Goal: Information Seeking & Learning: Check status

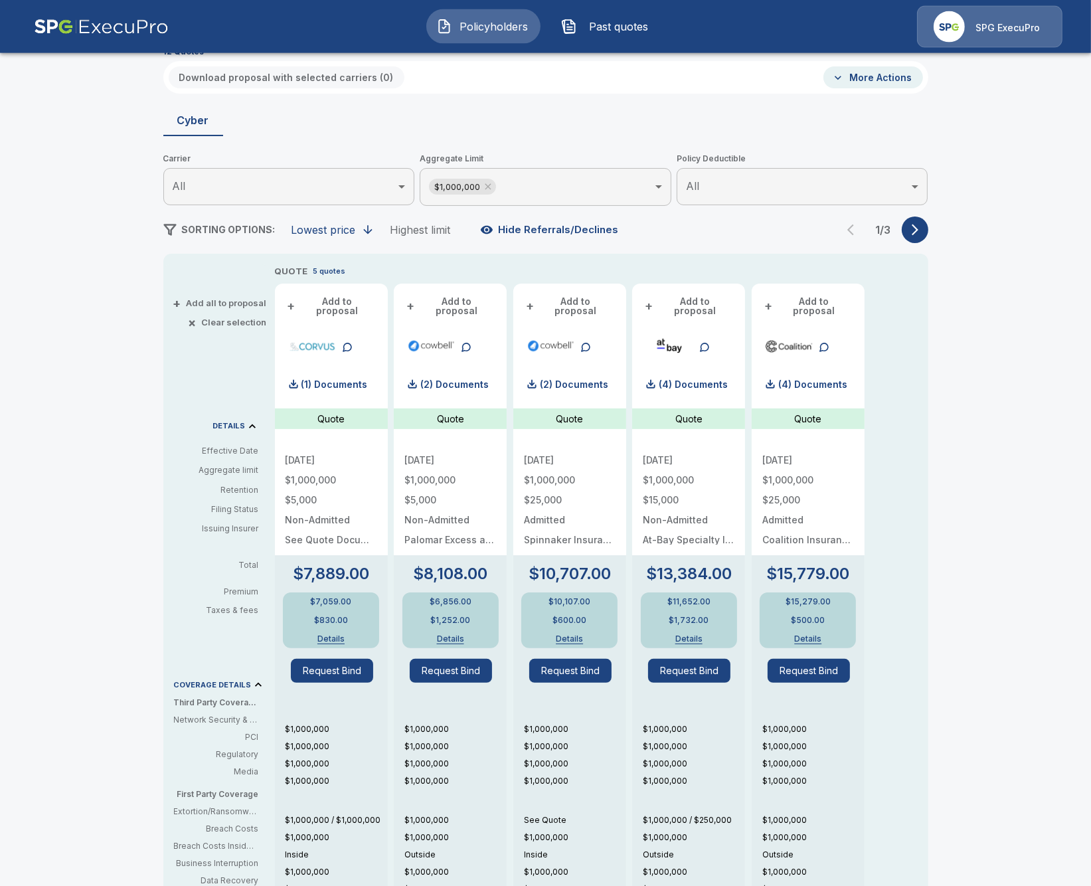
scroll to position [76, 0]
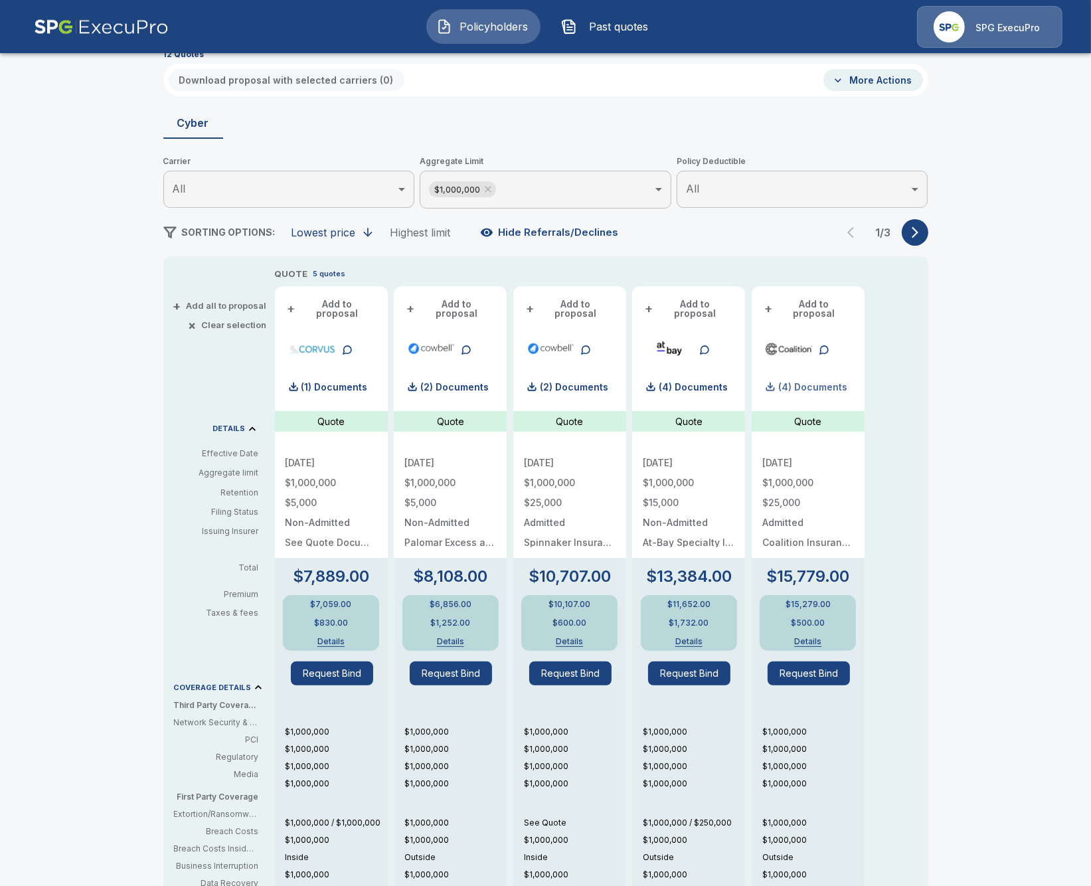
click at [823, 382] on p "(4) Documents" at bounding box center [812, 386] width 69 height 9
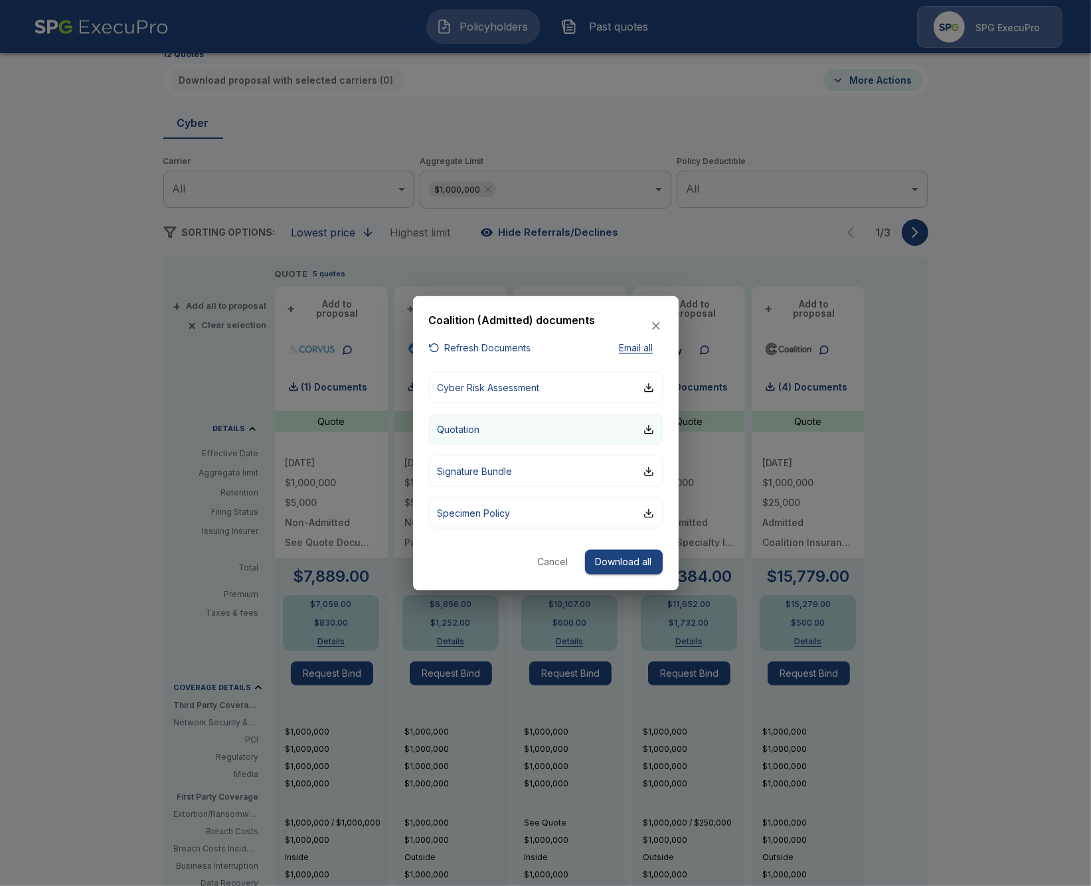
click at [578, 441] on button "Quotation" at bounding box center [546, 429] width 234 height 31
click at [78, 228] on div at bounding box center [545, 443] width 1091 height 886
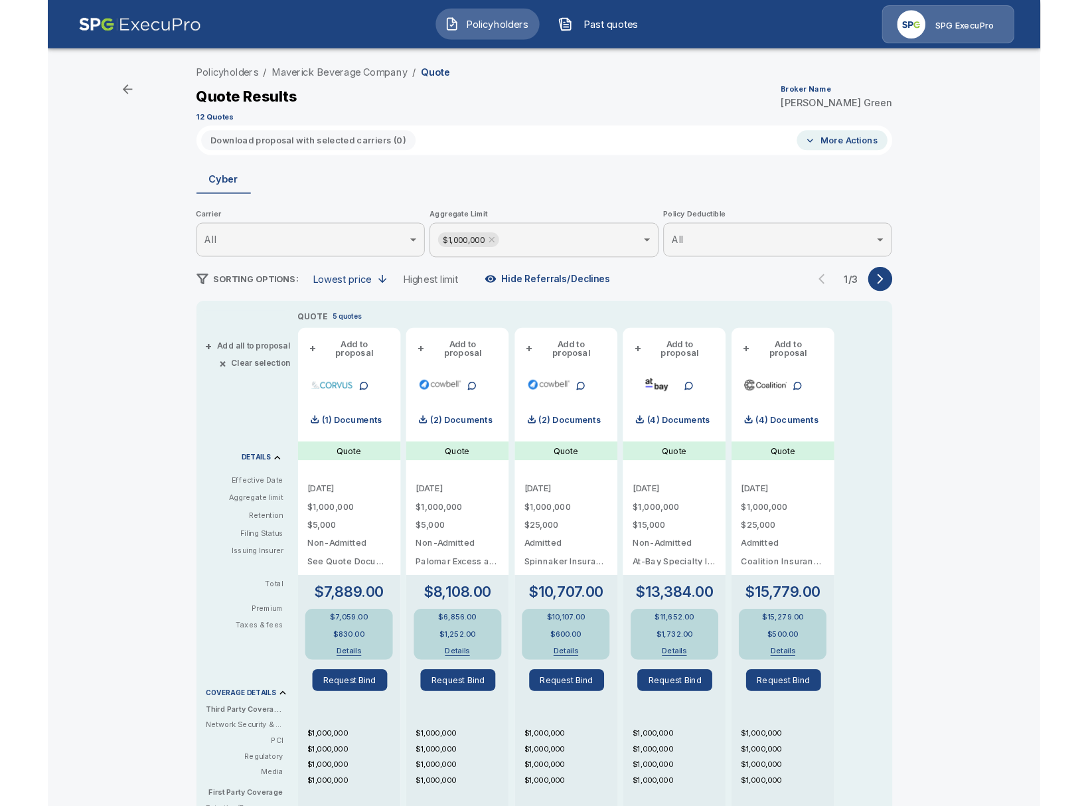
scroll to position [0, 0]
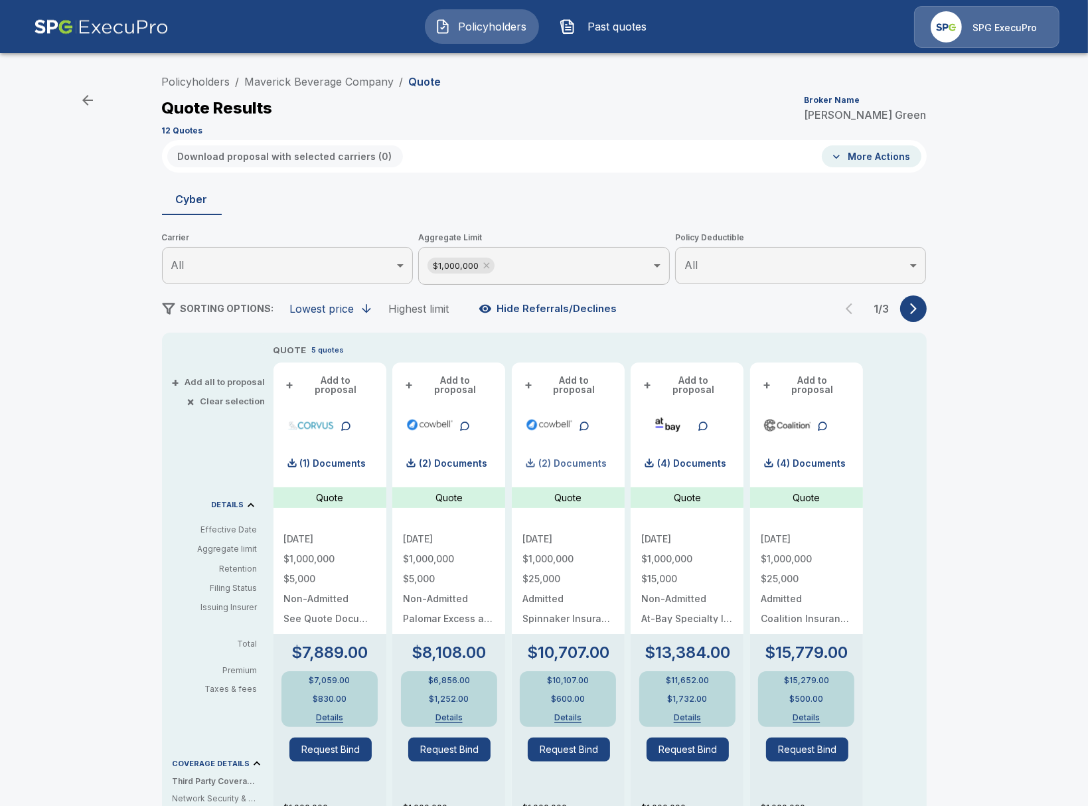
click at [581, 459] on p "(2) Documents" at bounding box center [573, 463] width 68 height 9
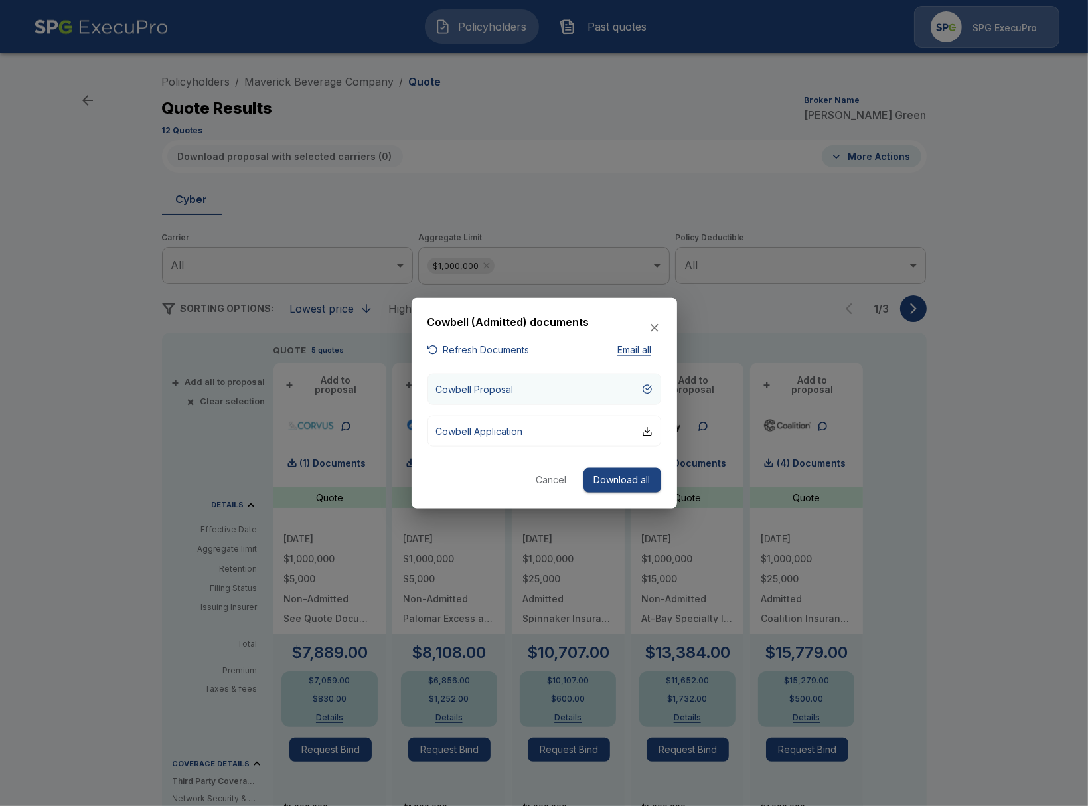
click at [523, 390] on button "Cowbell Proposal" at bounding box center [545, 389] width 234 height 31
click at [1004, 554] on div at bounding box center [544, 403] width 1088 height 806
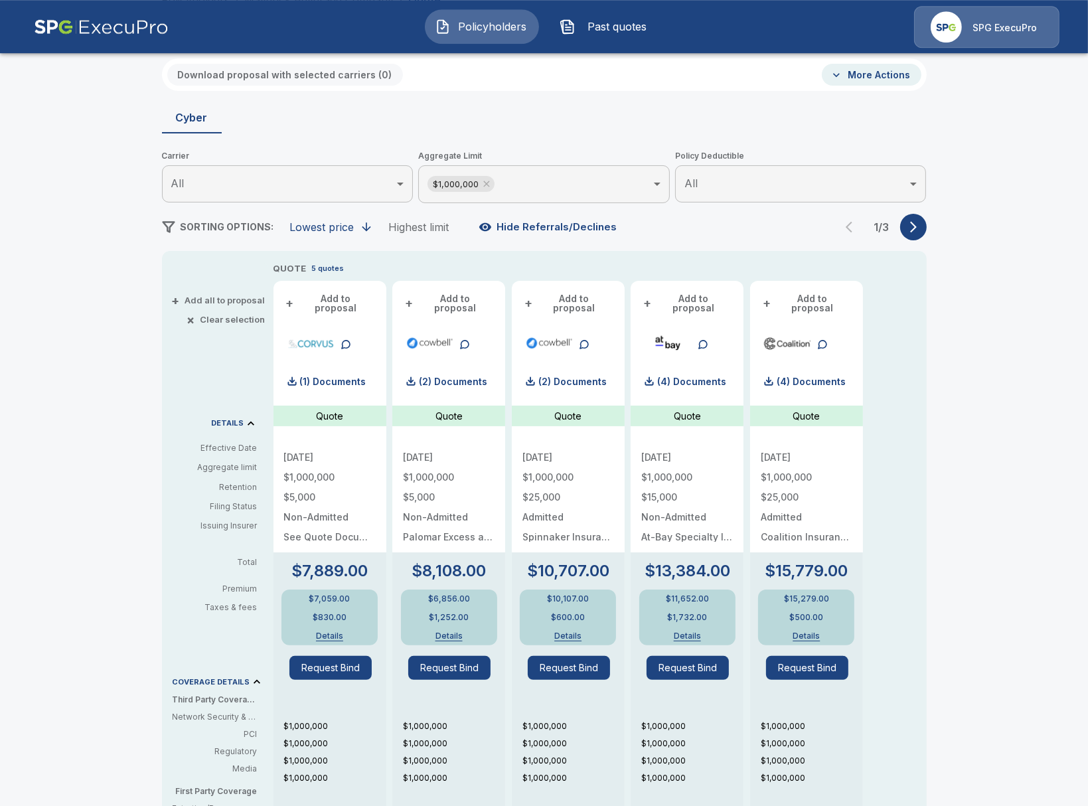
scroll to position [81, 0]
click at [825, 379] on p "(4) Documents" at bounding box center [811, 382] width 69 height 9
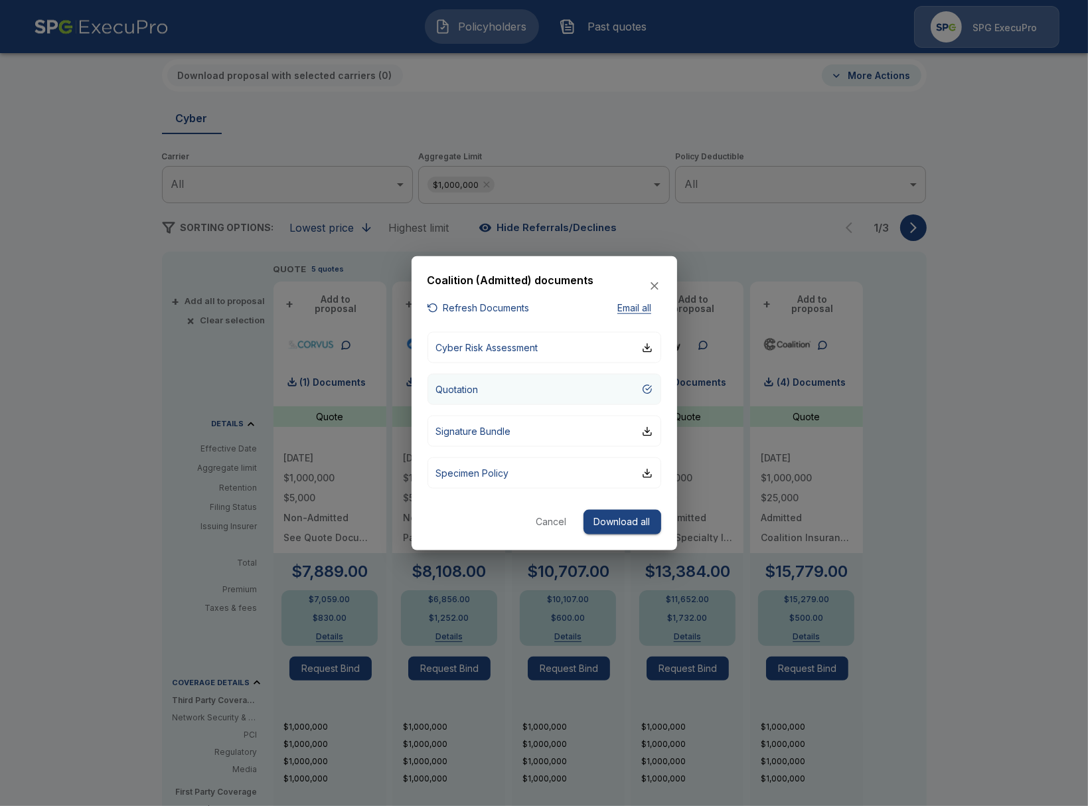
click at [560, 396] on button "Quotation" at bounding box center [545, 389] width 234 height 31
click at [940, 410] on div at bounding box center [544, 403] width 1088 height 806
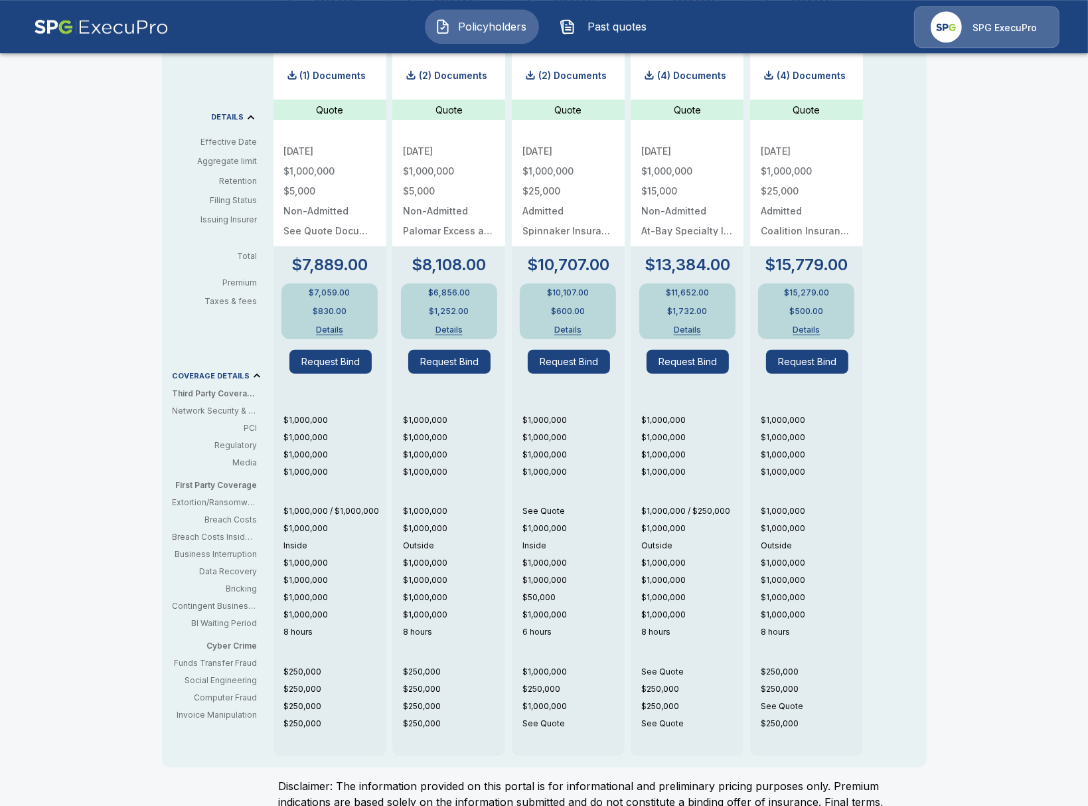
scroll to position [387, 0]
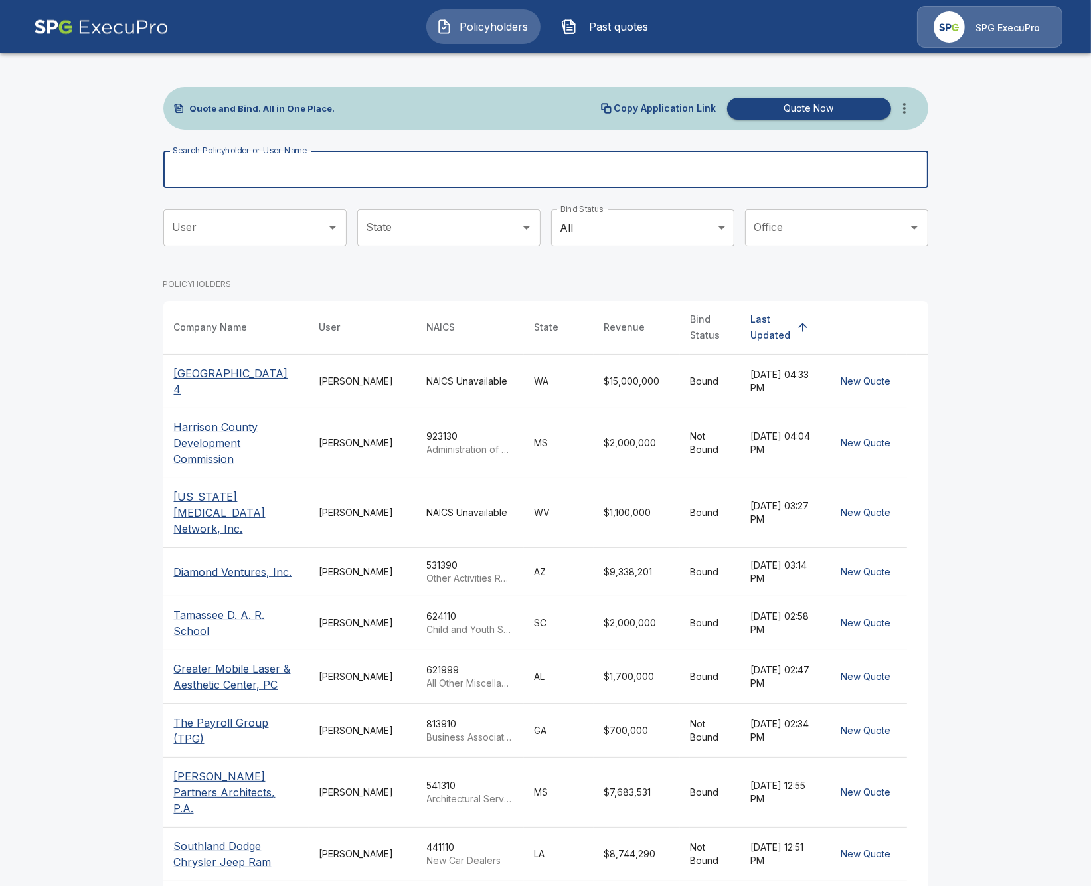
click at [282, 164] on input "Search Policyholder or User Name" at bounding box center [538, 169] width 750 height 37
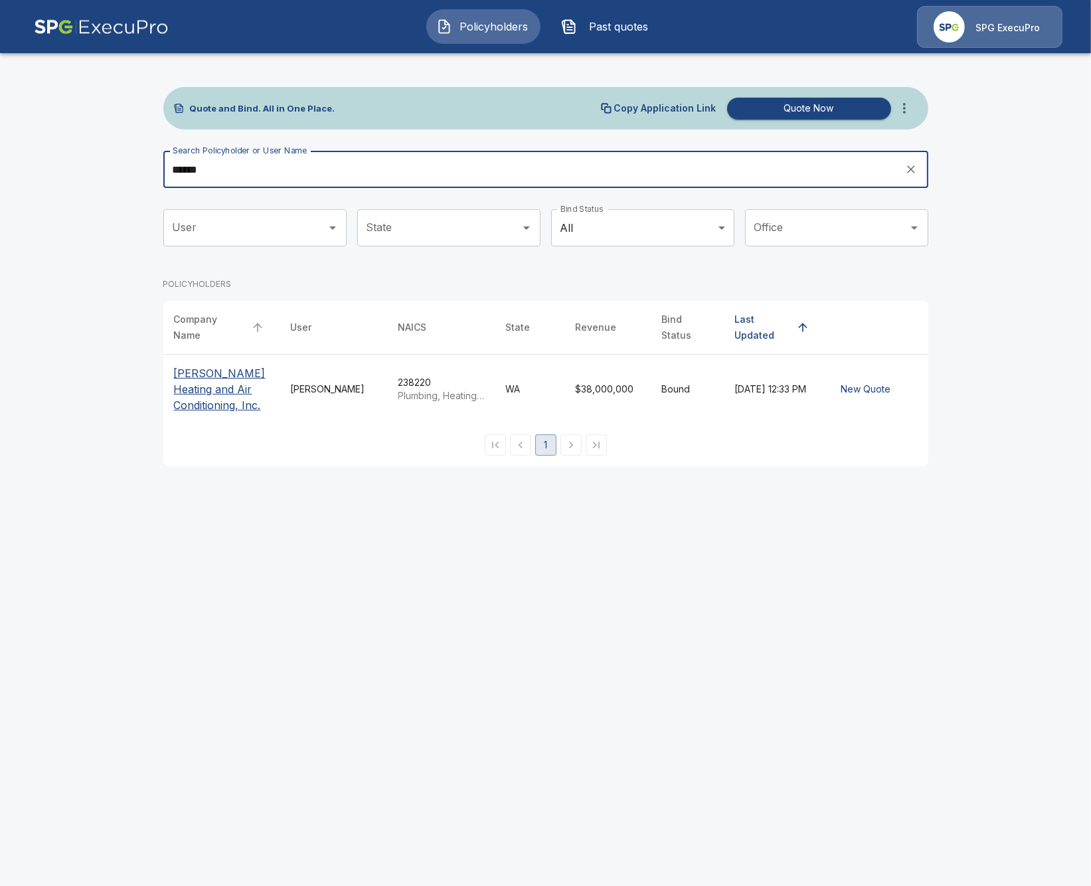
type input "******"
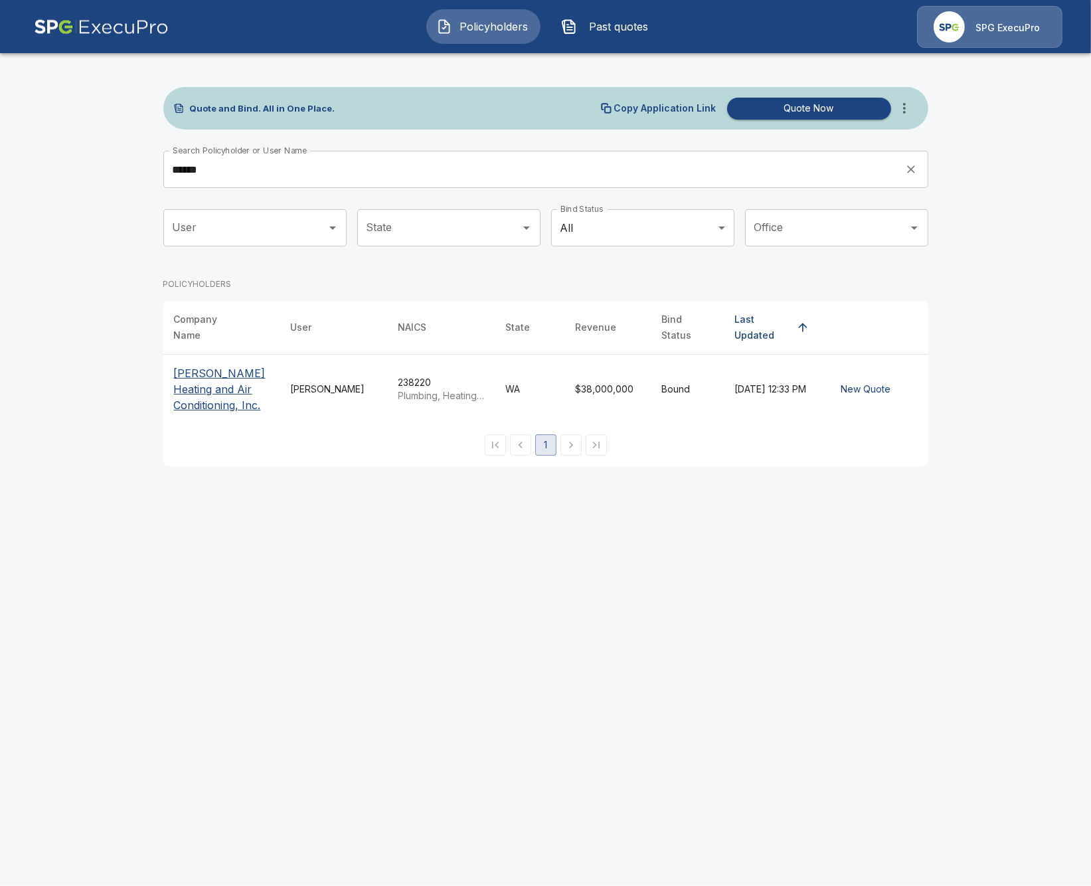
click at [193, 376] on p "Barron Heating and Air Conditioning, Inc." at bounding box center [222, 389] width 96 height 48
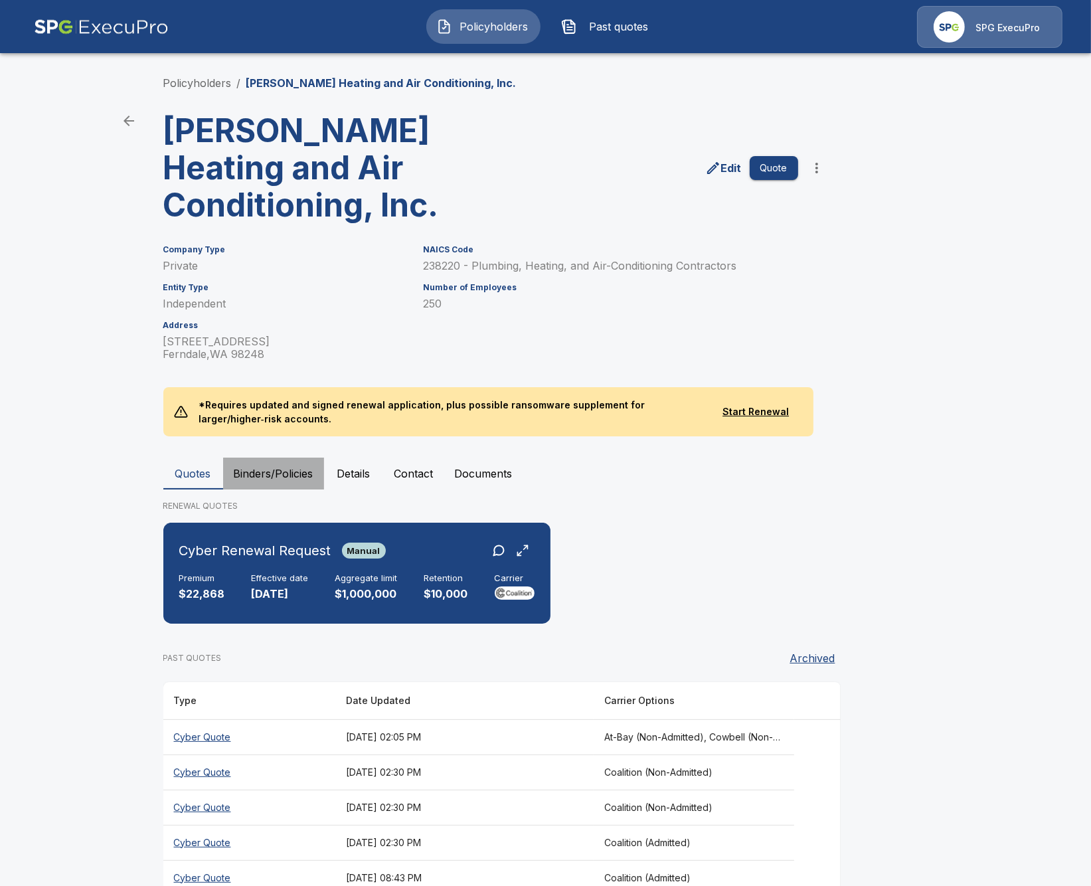
click at [243, 462] on button "Binders/Policies" at bounding box center [273, 474] width 101 height 32
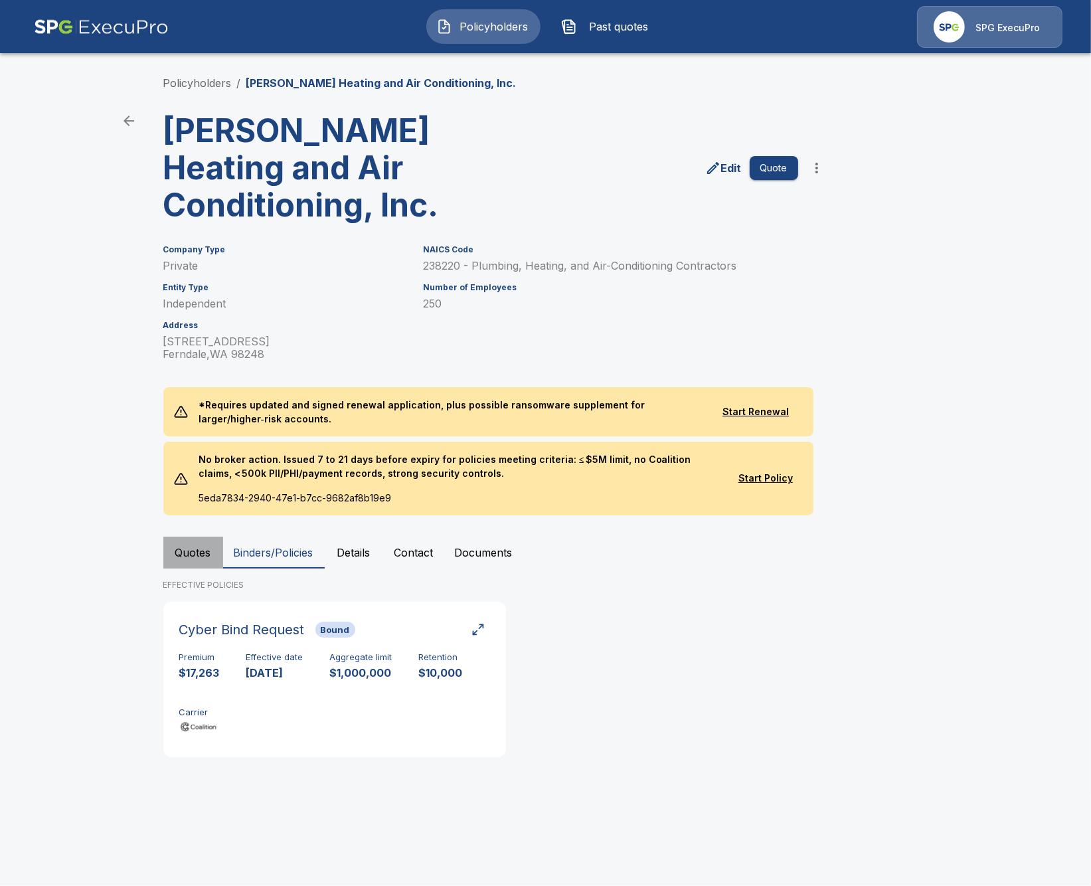
click at [198, 553] on button "Quotes" at bounding box center [193, 553] width 60 height 32
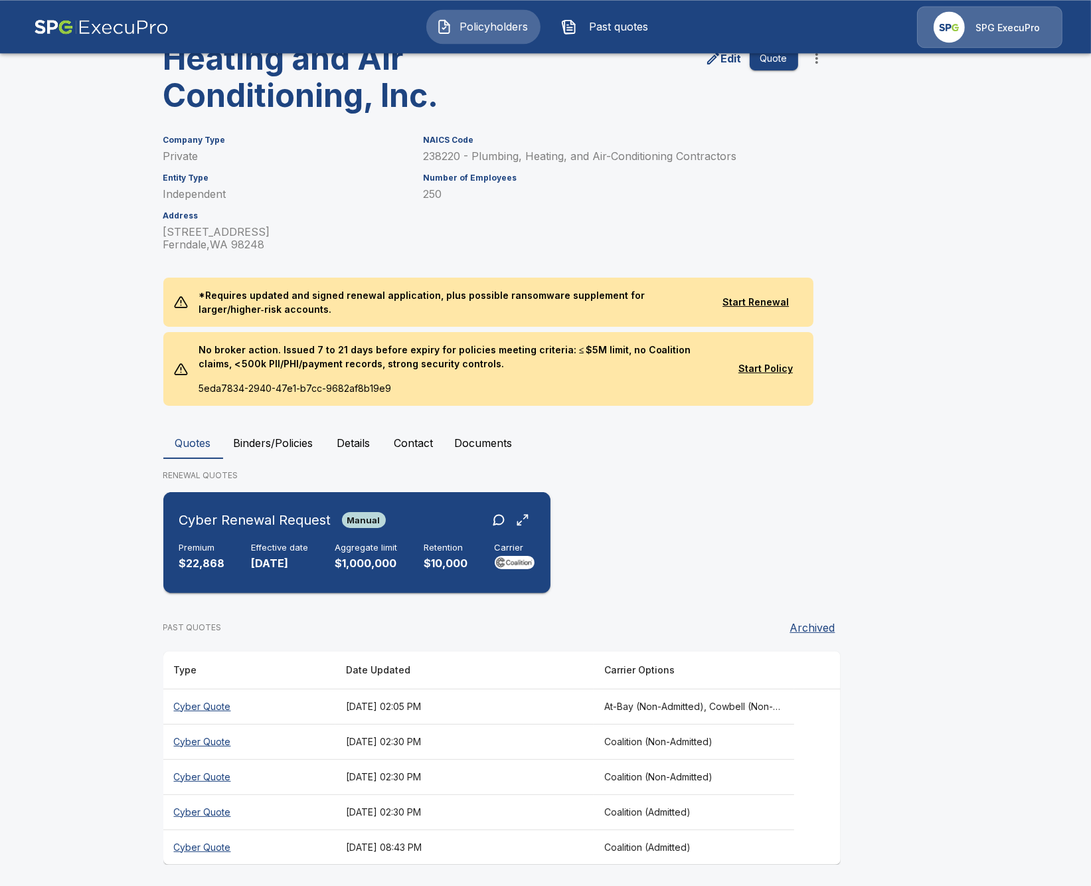
scroll to position [112, 0]
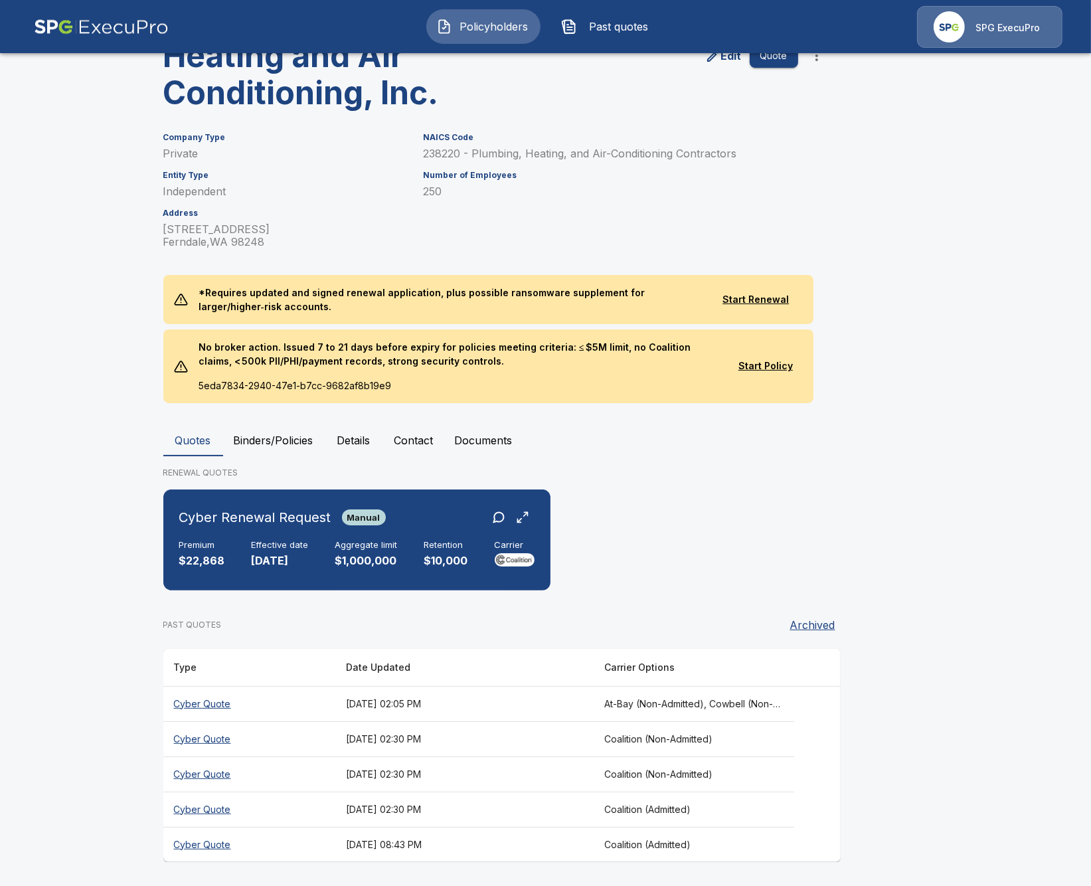
click at [75, 463] on main "Policyholders / Barron Heating and Air Conditioning, Inc. Barron Heating and Ai…" at bounding box center [545, 387] width 1091 height 999
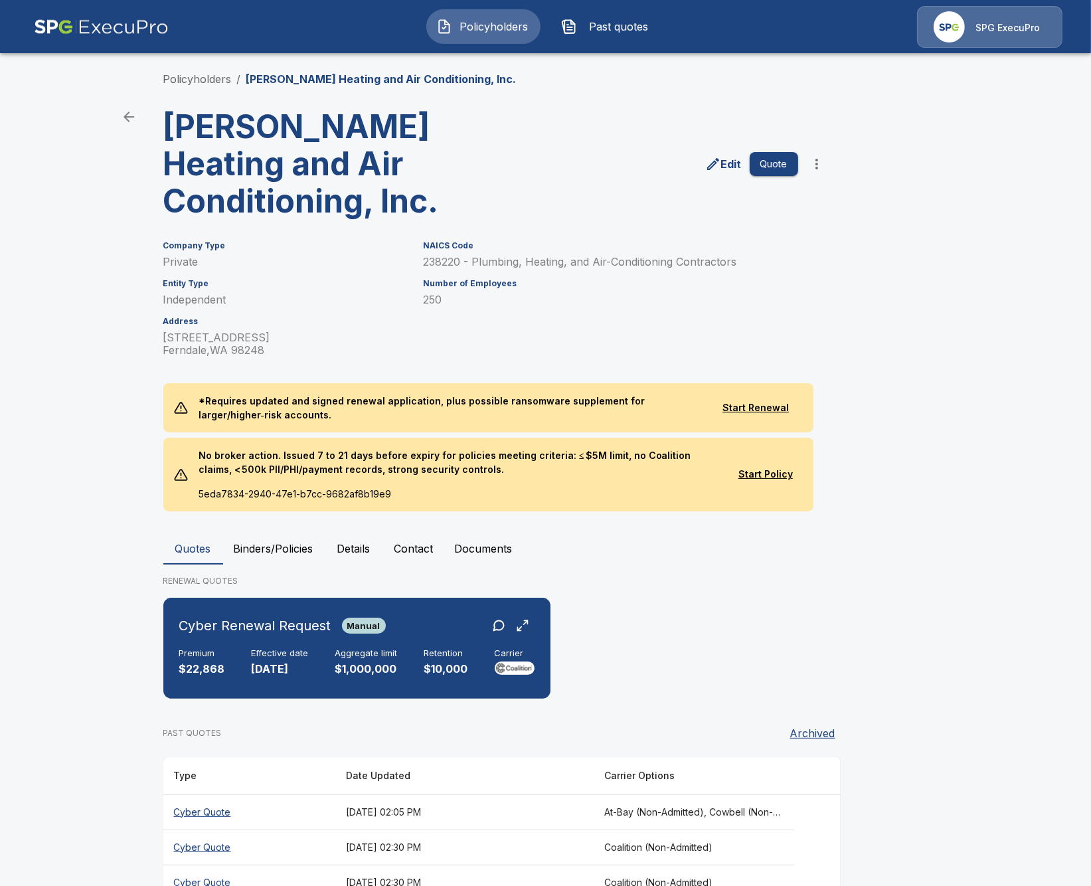
scroll to position [0, 0]
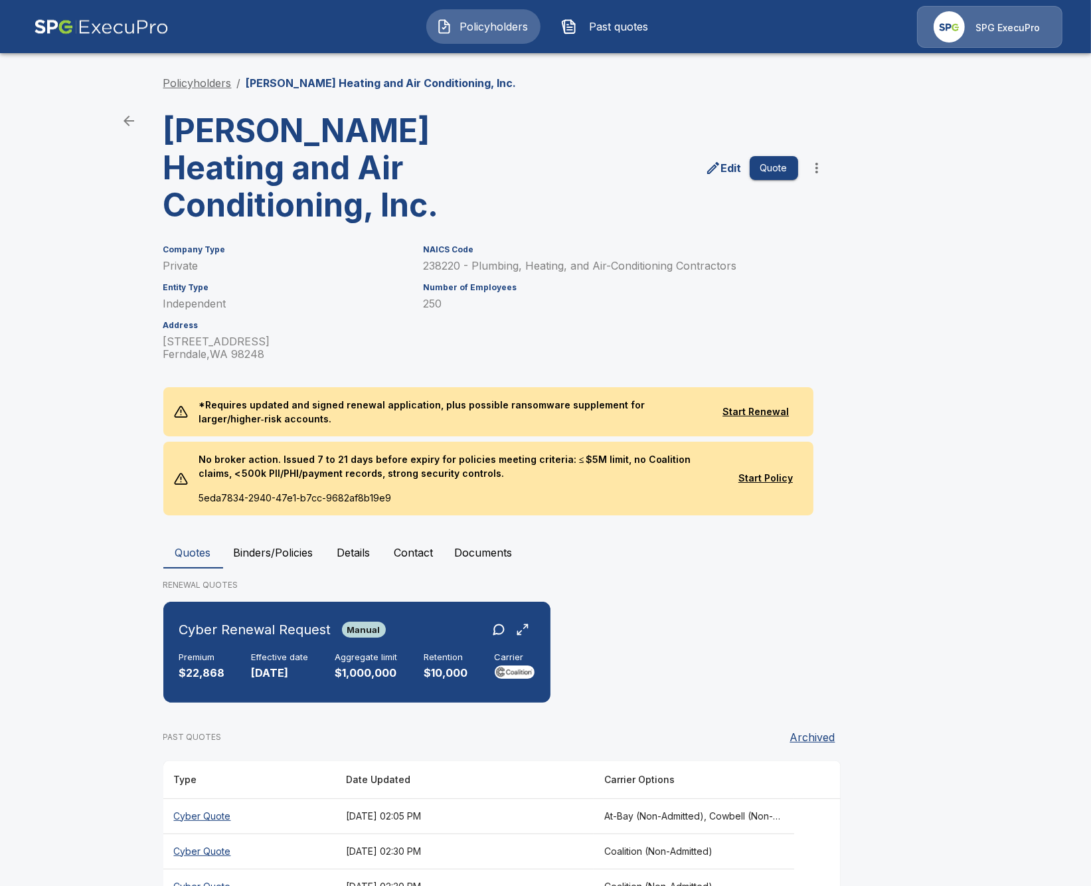
click at [216, 85] on link "Policyholders" at bounding box center [197, 82] width 68 height 13
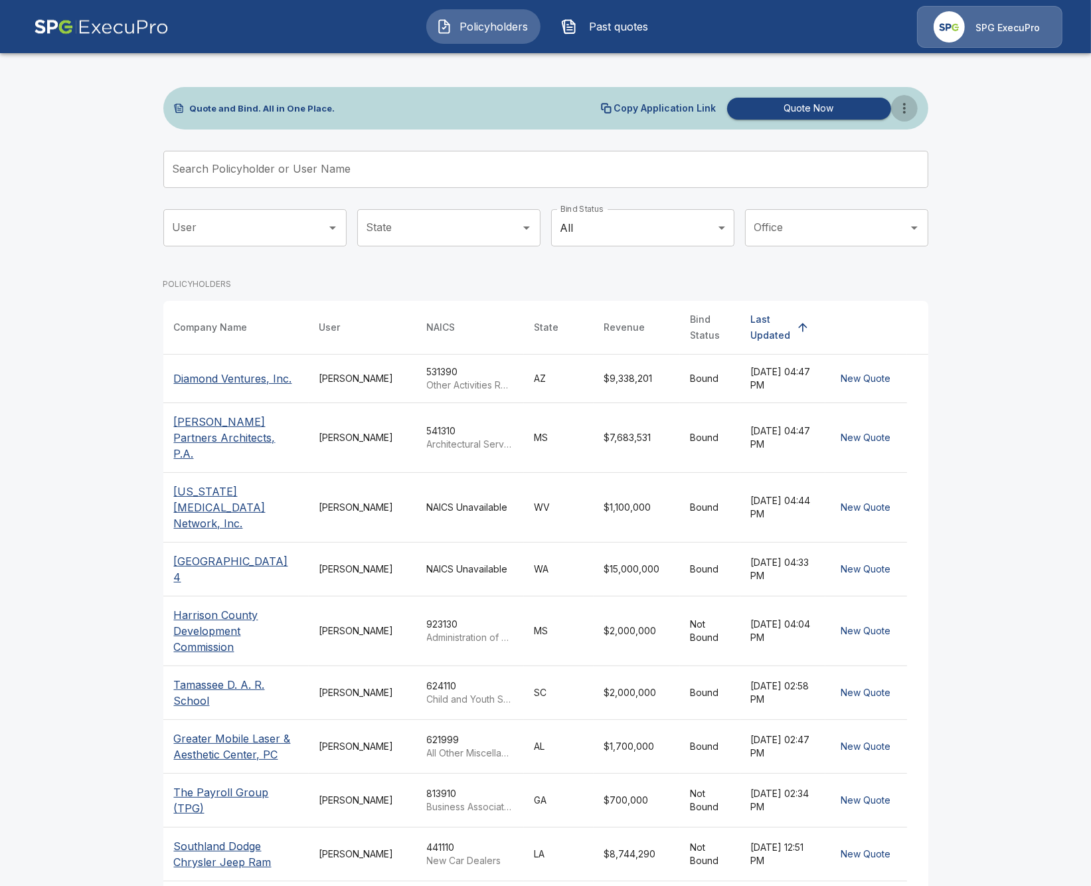
click at [907, 108] on icon "more" at bounding box center [904, 108] width 16 height 16
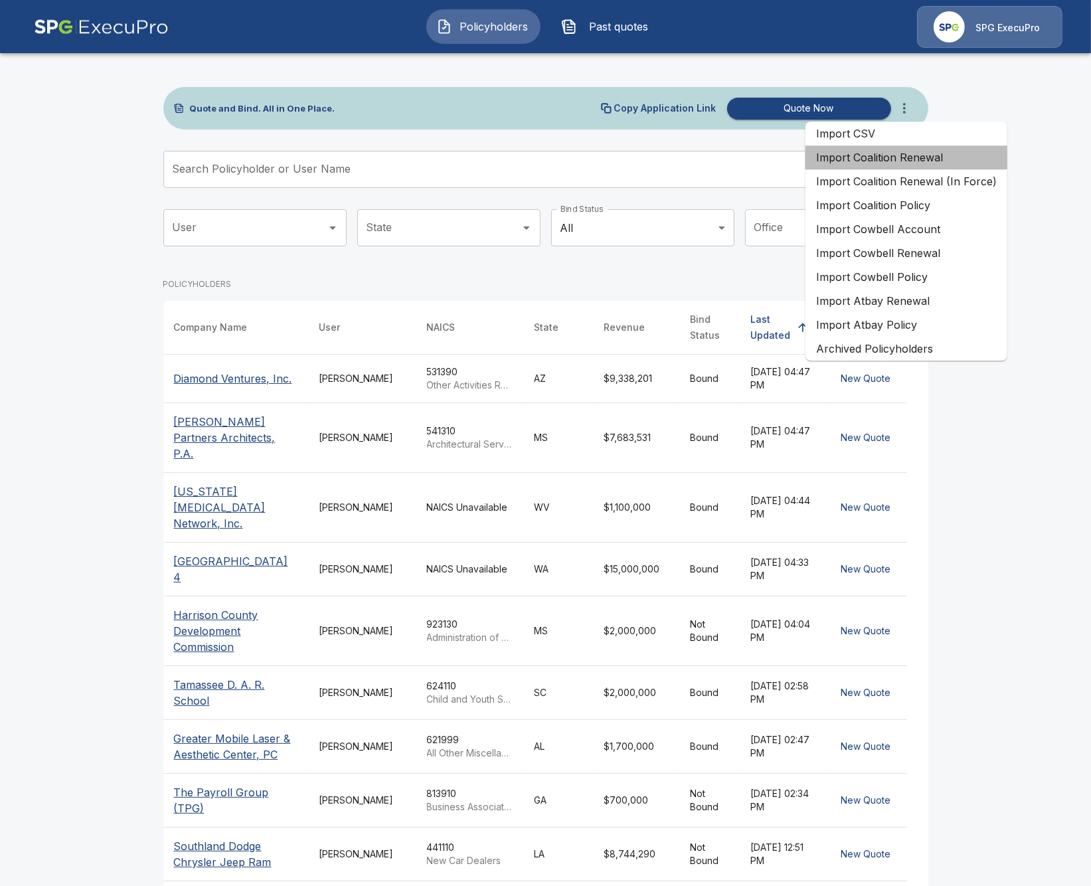
click at [961, 161] on li "Import Coalition Renewal" at bounding box center [906, 157] width 202 height 24
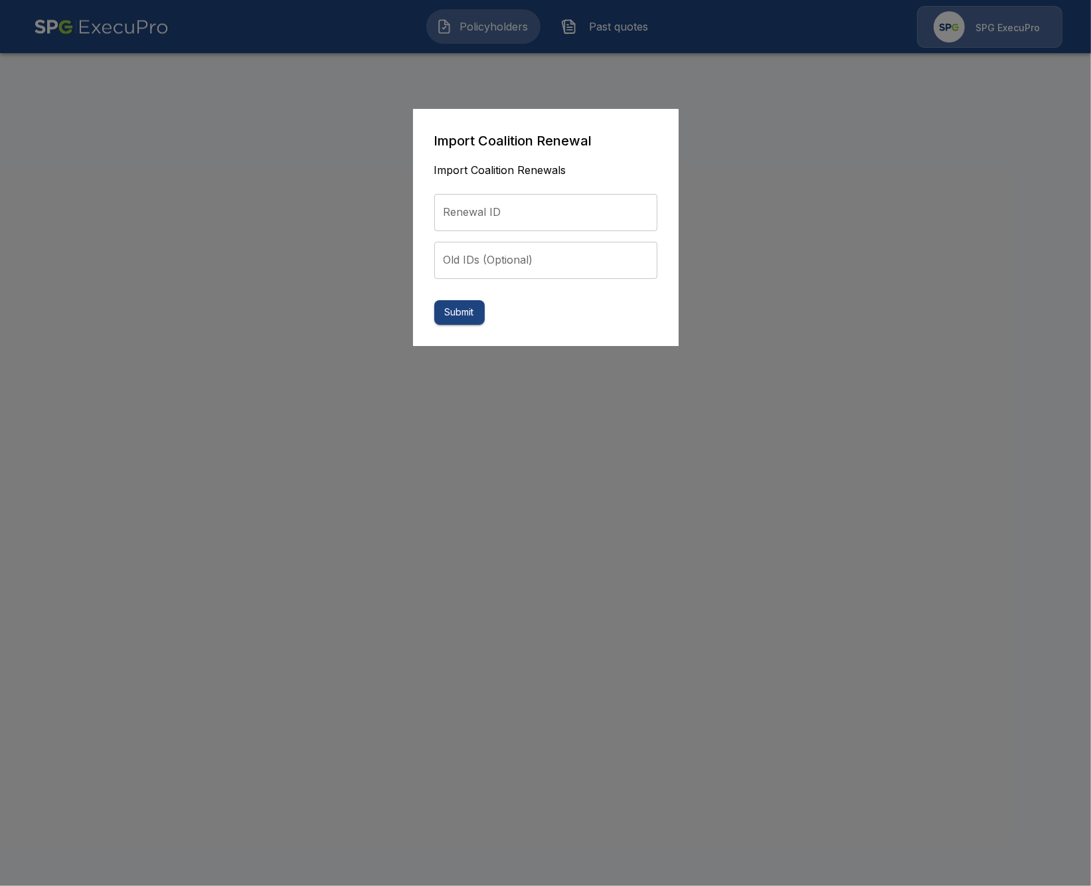
click at [551, 220] on input "Renewal ID" at bounding box center [545, 212] width 223 height 37
paste input "**********"
type input "**********"
click at [465, 310] on button "Submit" at bounding box center [459, 312] width 50 height 25
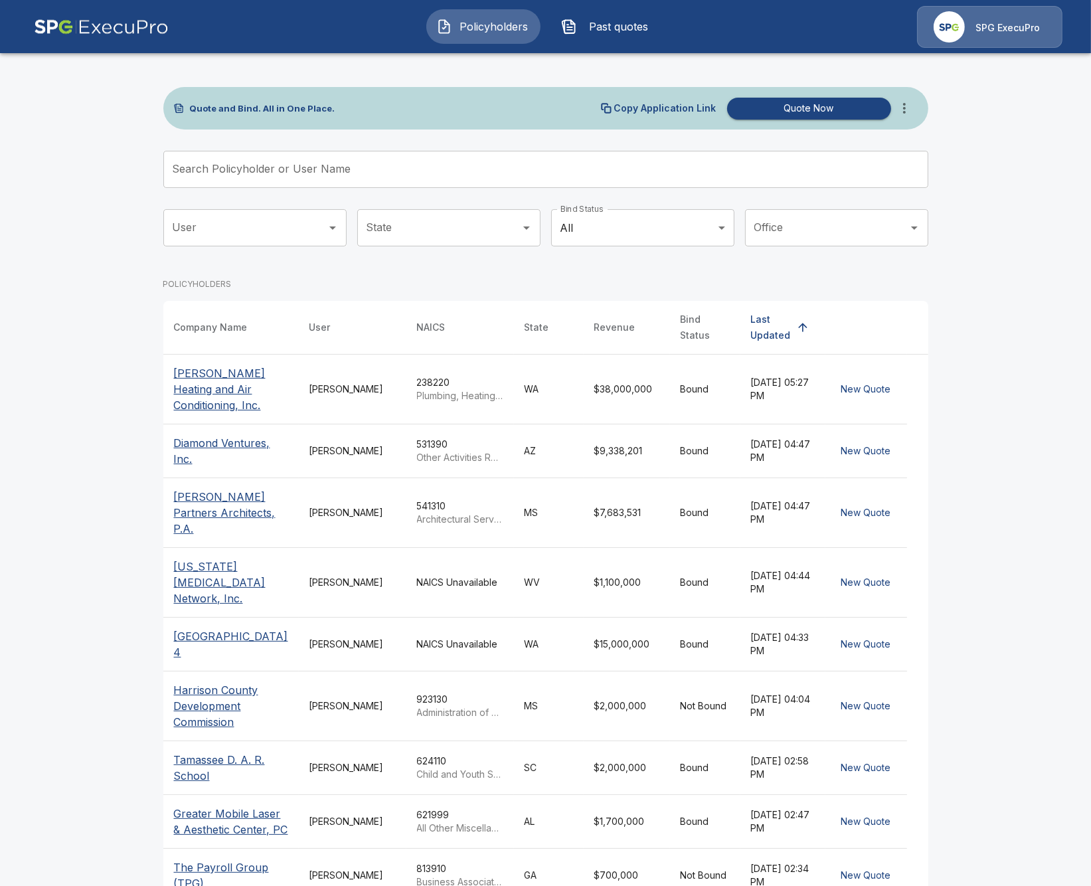
click at [645, 36] on button "Past quotes" at bounding box center [608, 26] width 114 height 35
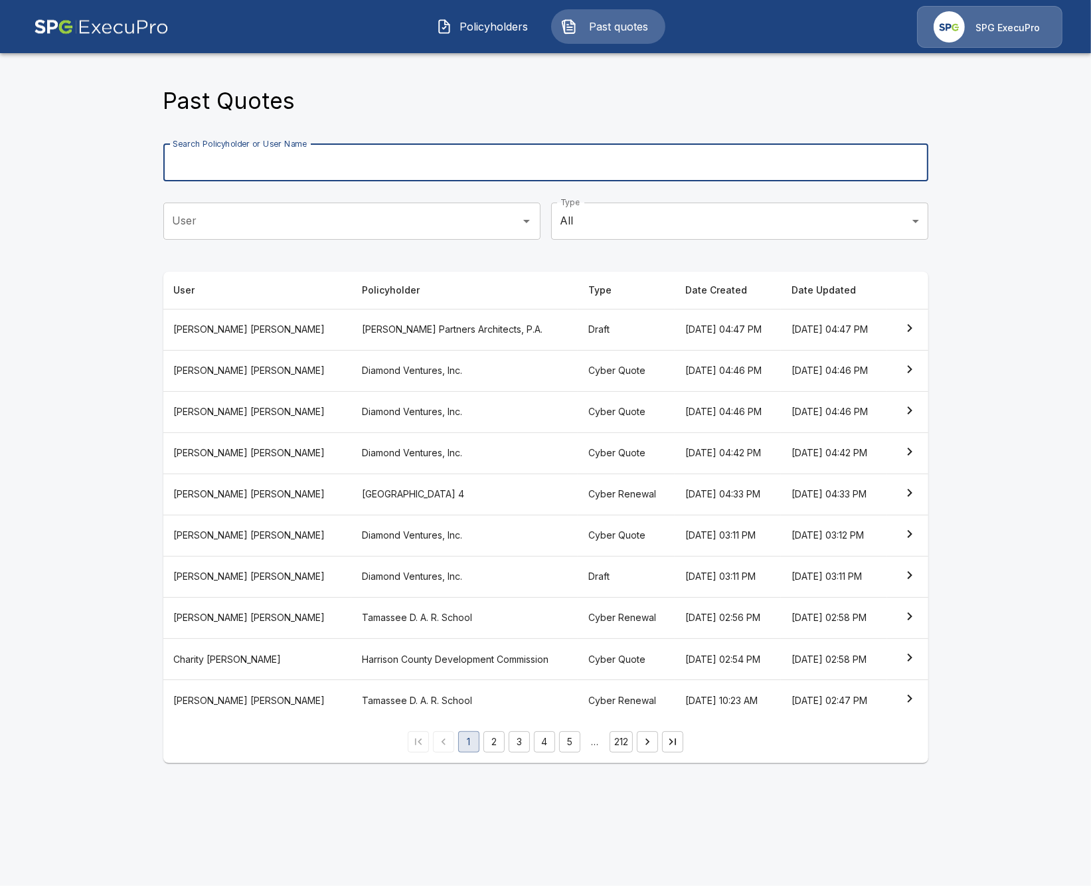
click at [341, 165] on input "Search Policyholder or User Name" at bounding box center [538, 162] width 750 height 37
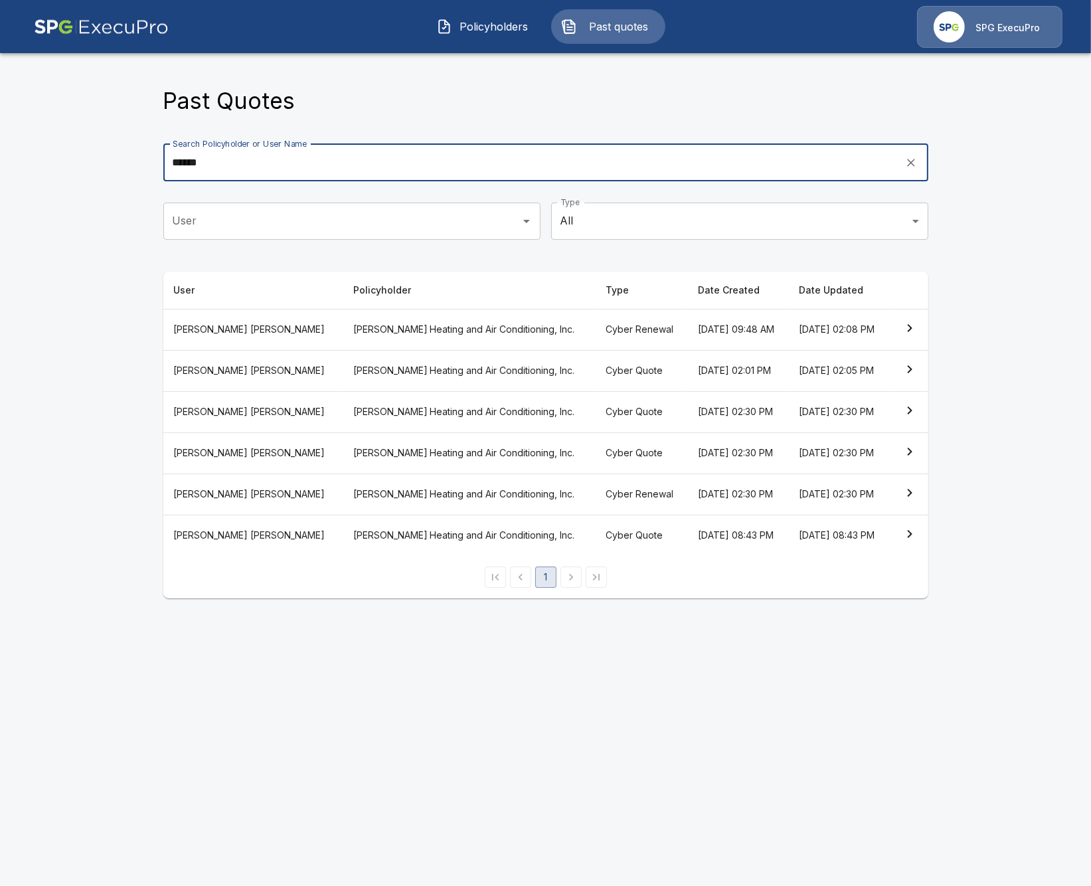
type input "******"
click at [343, 331] on th "[PERSON_NAME] Heating and Air Conditioning, Inc." at bounding box center [469, 329] width 252 height 41
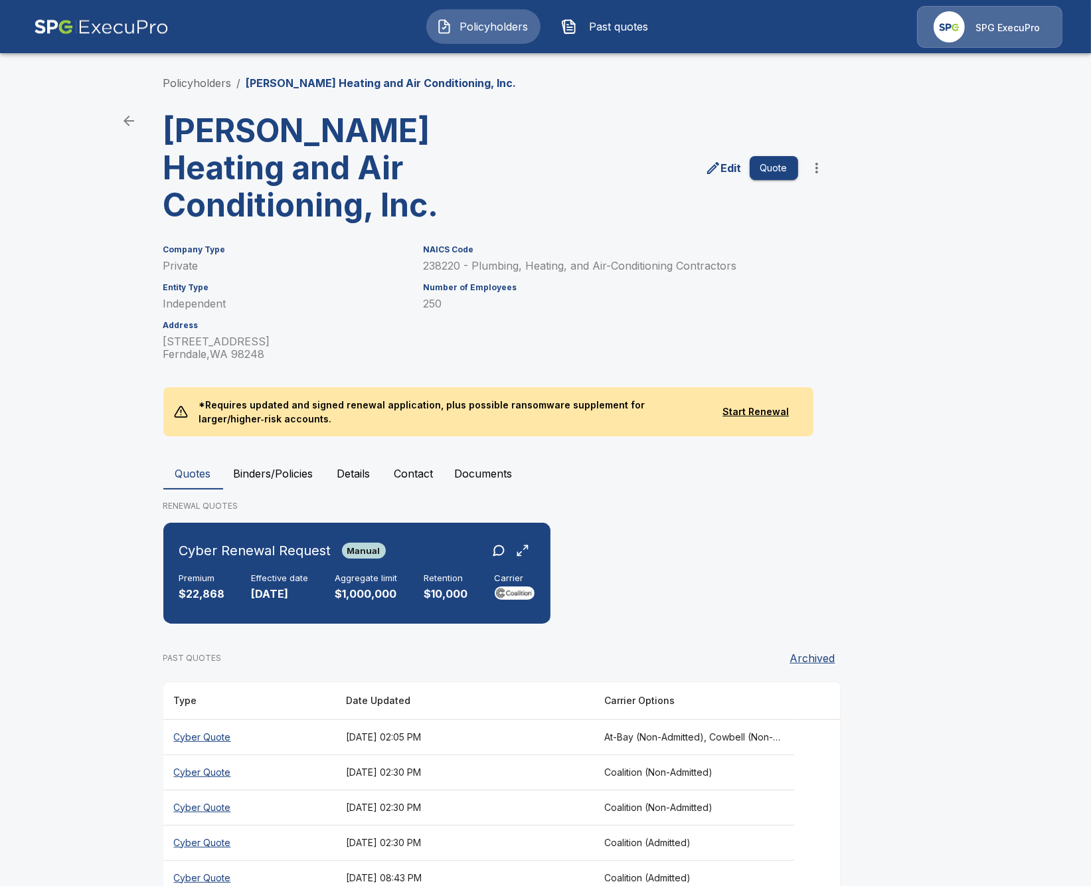
click at [69, 509] on main "Policyholders / Barron Heating and Air Conditioning, Inc. Barron Heating and Ai…" at bounding box center [545, 460] width 1091 height 920
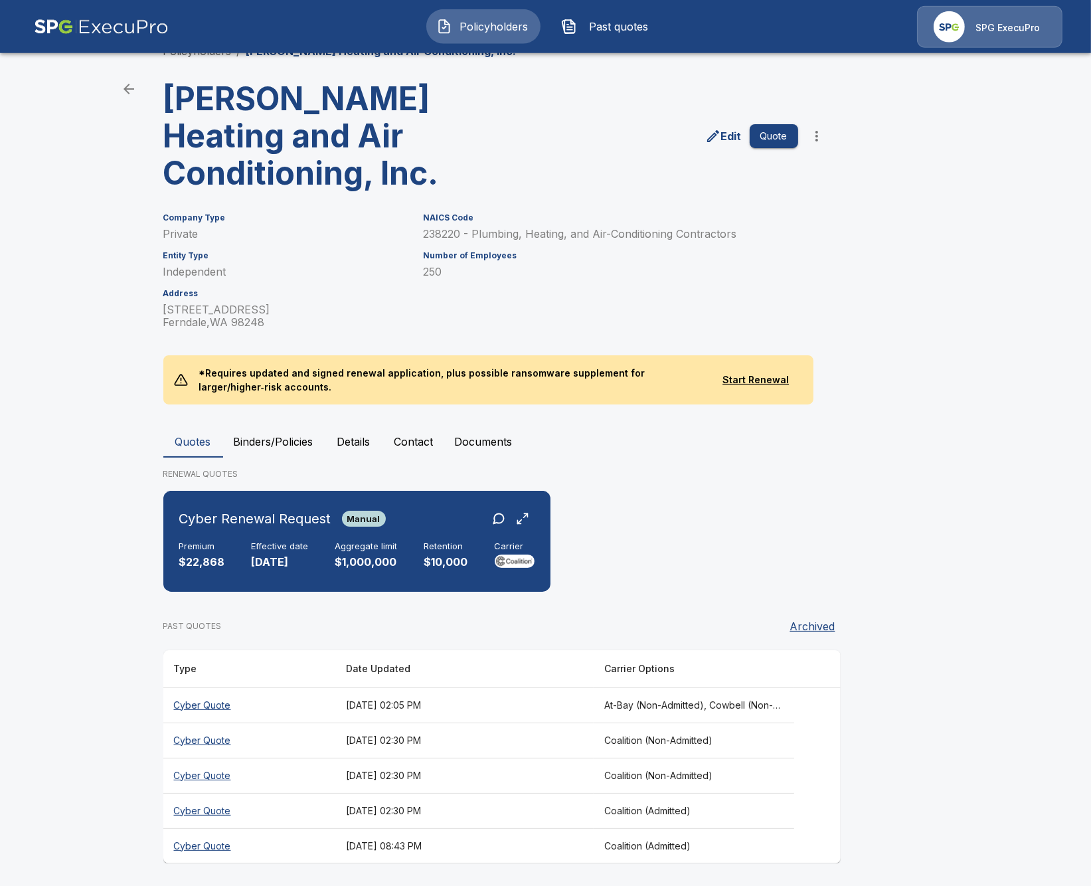
scroll to position [33, 0]
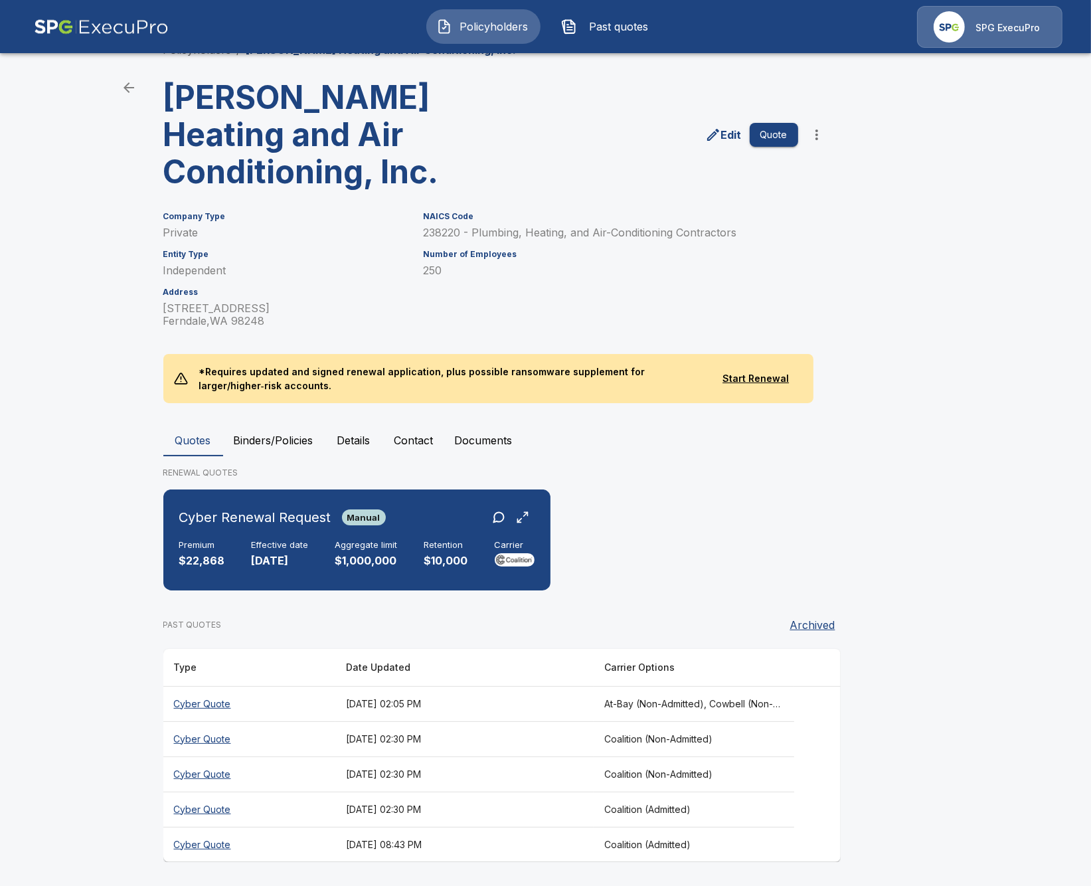
click at [709, 704] on th "At-Bay (Non-Admitted), Cowbell (Non-Admitted), Cowbell (Admitted), Corvus Cyber…" at bounding box center [694, 703] width 201 height 35
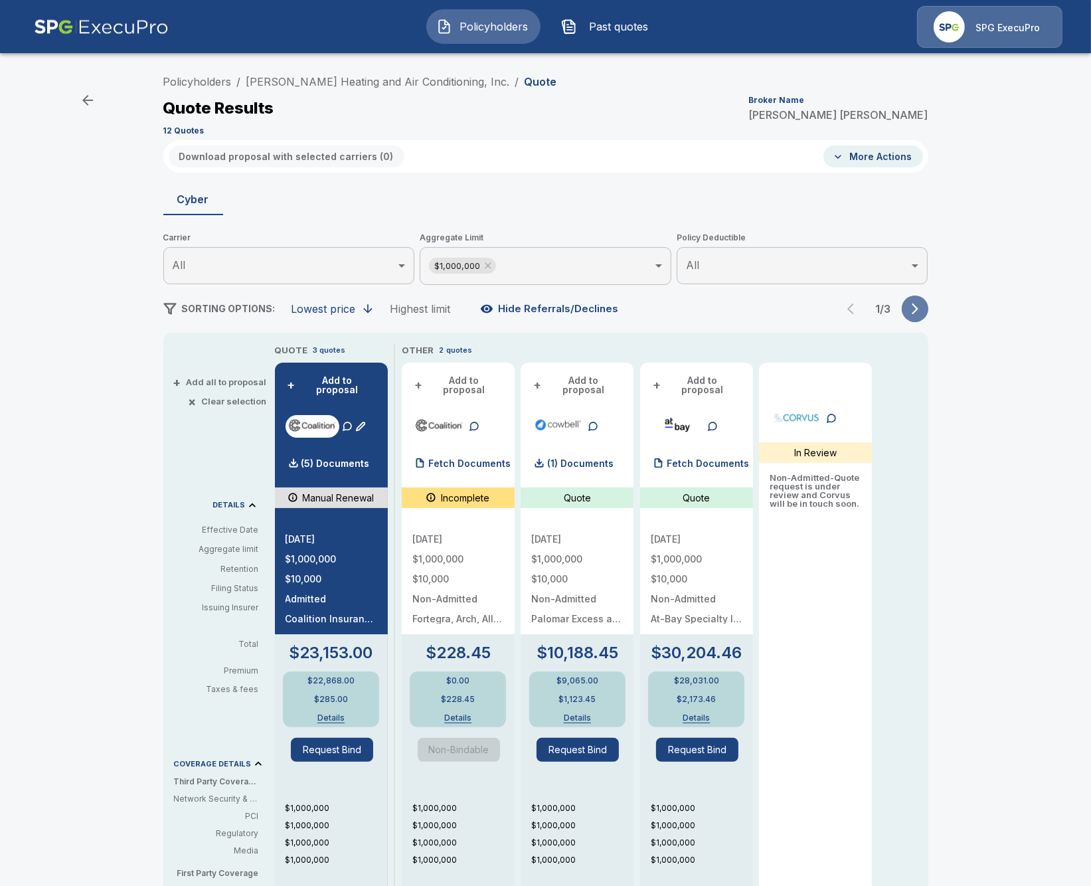
click at [912, 315] on button "button" at bounding box center [915, 308] width 27 height 27
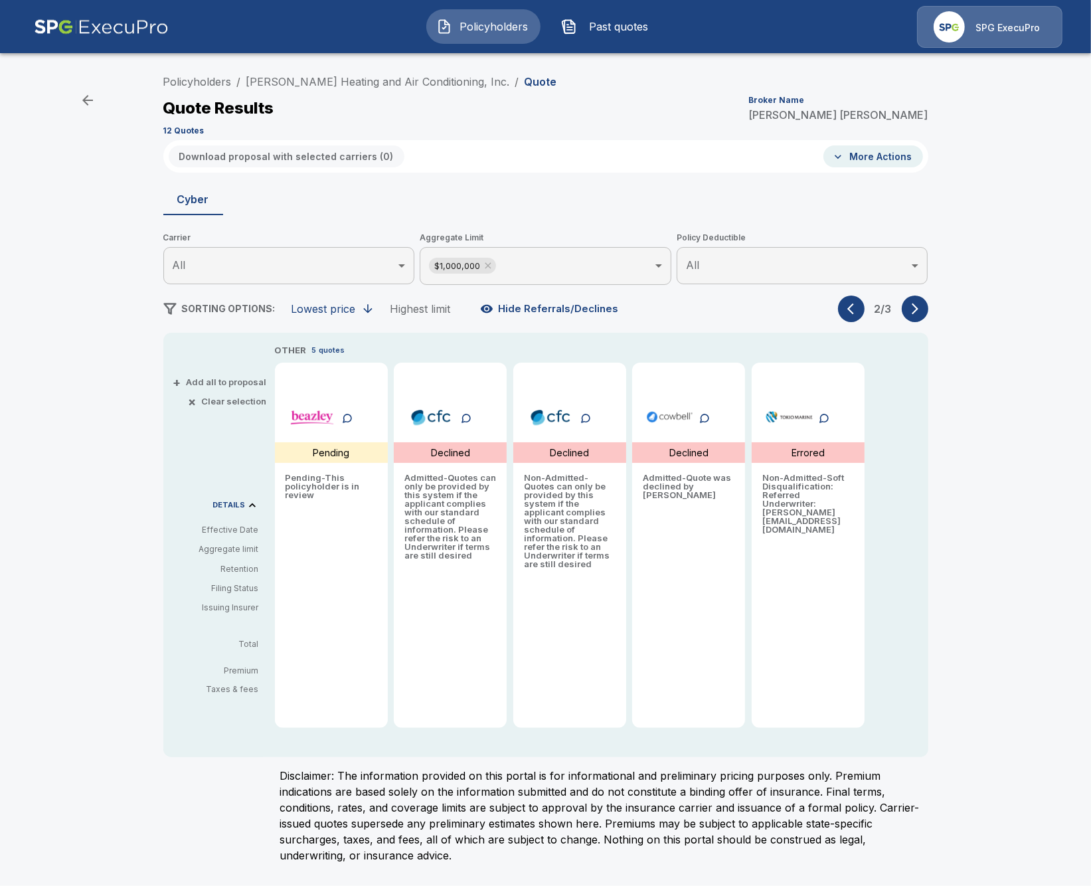
click at [855, 311] on icon "button" at bounding box center [853, 308] width 13 height 13
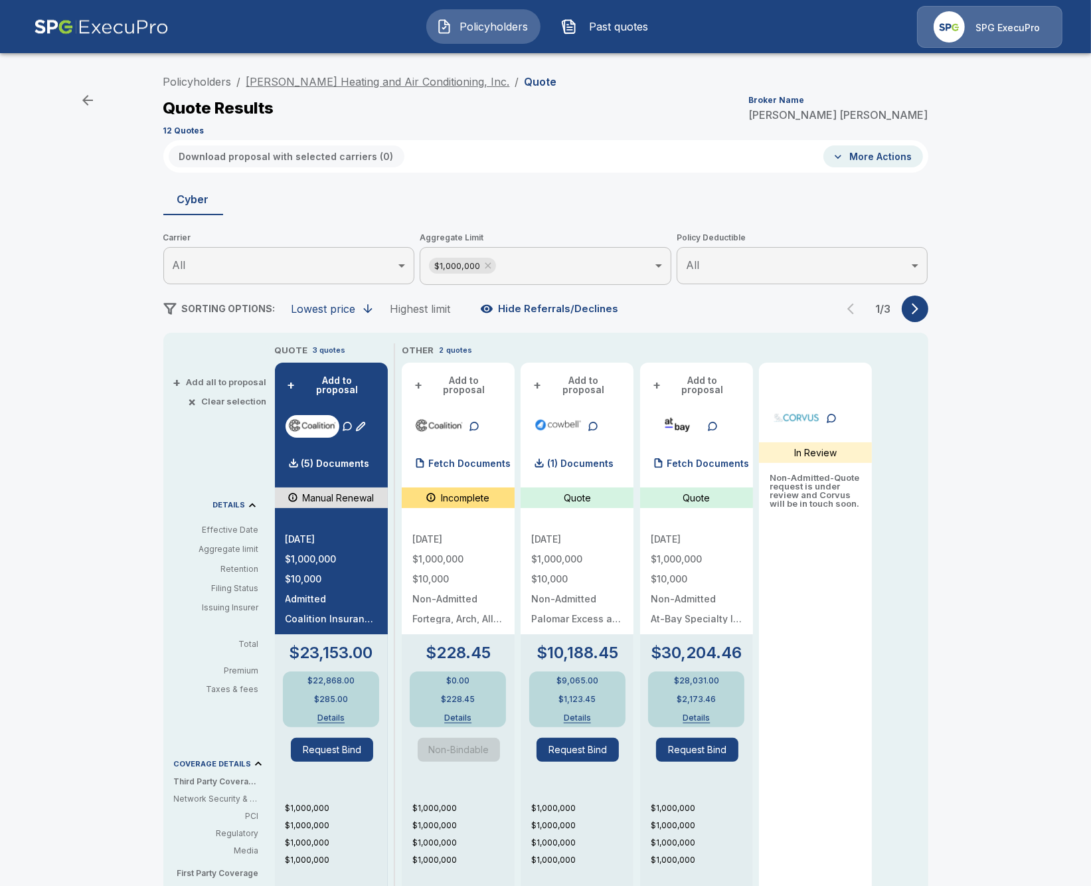
click at [318, 81] on link "[PERSON_NAME] Heating and Air Conditioning, Inc." at bounding box center [378, 81] width 264 height 13
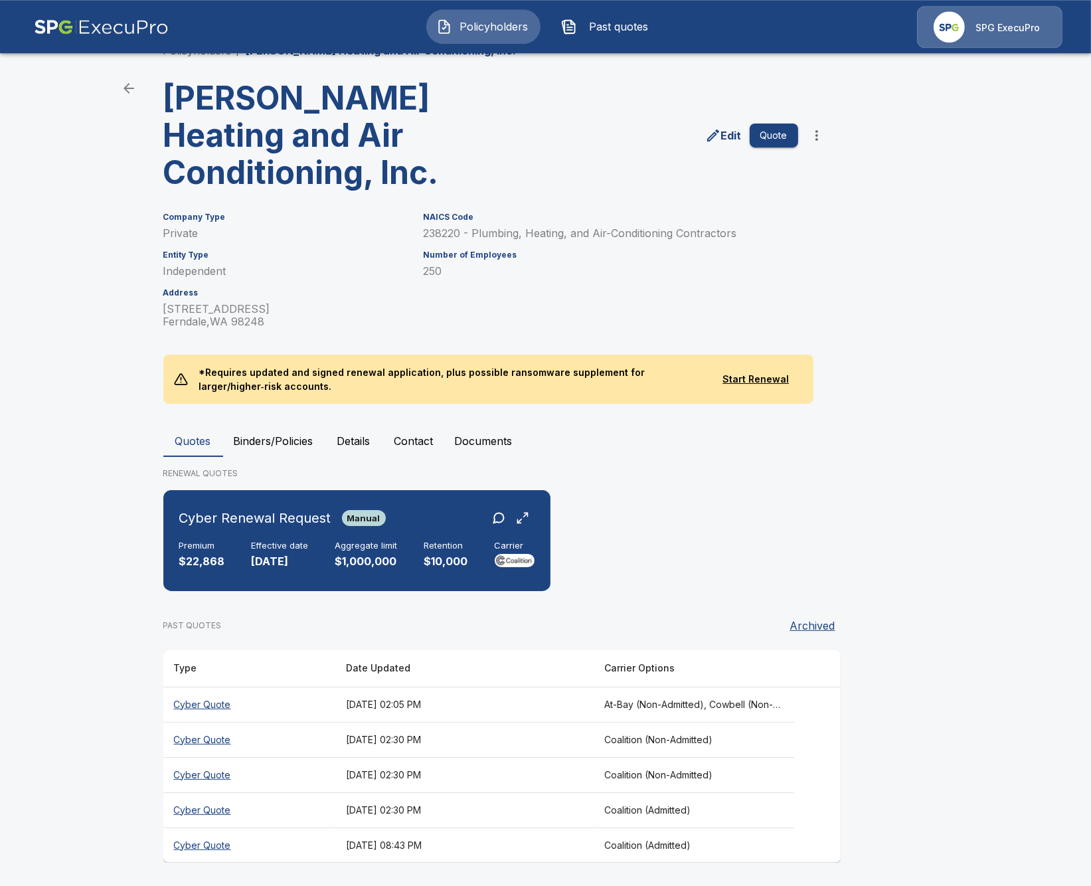
scroll to position [33, 0]
click at [649, 814] on th "Coalition (Admitted)" at bounding box center [694, 809] width 201 height 35
click at [911, 862] on div "Policyholders / Barron Heating and Air Conditioning, Inc. Barron Heating and Ai…" at bounding box center [545, 452] width 797 height 871
click at [726, 774] on th "Coalition (Non-Admitted)" at bounding box center [694, 773] width 201 height 35
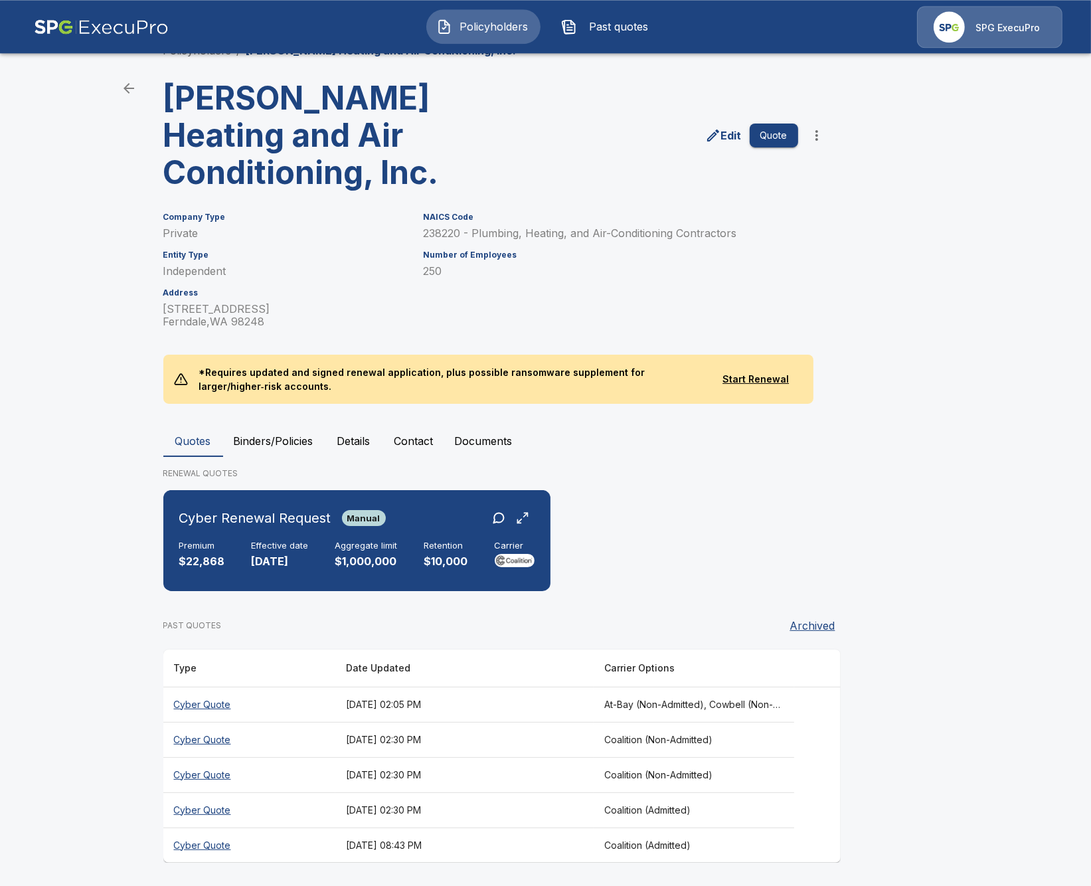
scroll to position [33, 0]
click at [538, 742] on th "[DATE] 02:30 PM" at bounding box center [464, 738] width 258 height 35
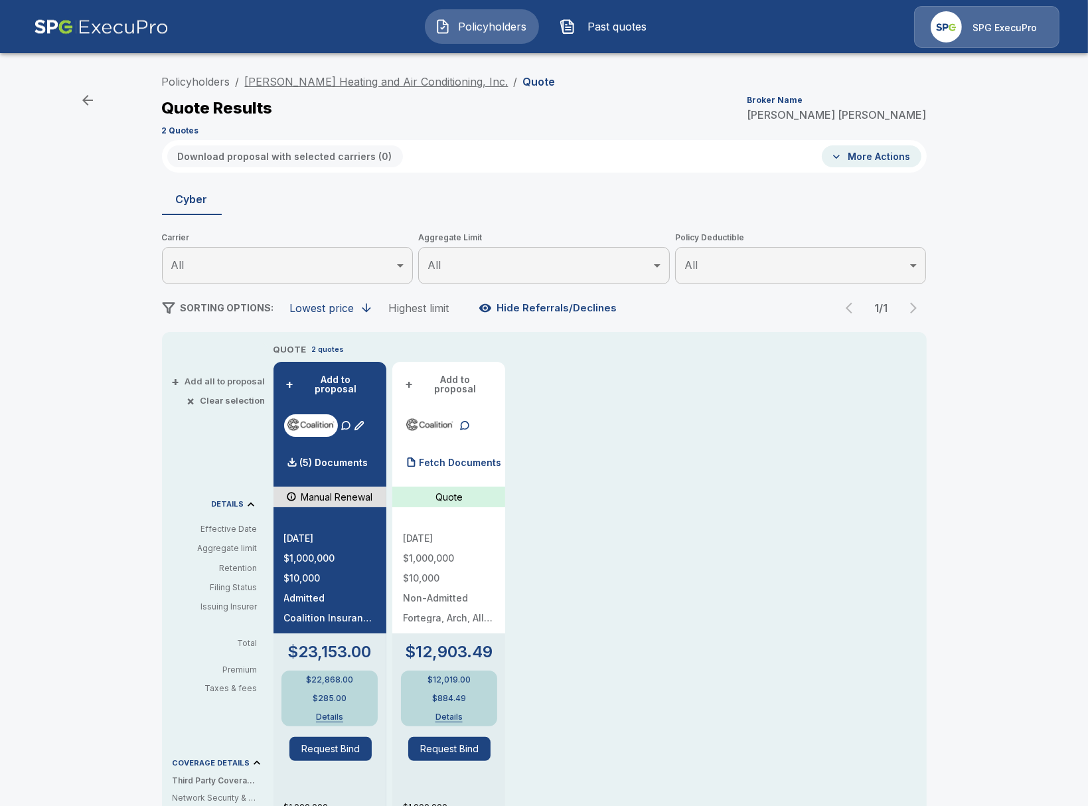
click at [355, 85] on link "[PERSON_NAME] Heating and Air Conditioning, Inc." at bounding box center [377, 81] width 264 height 13
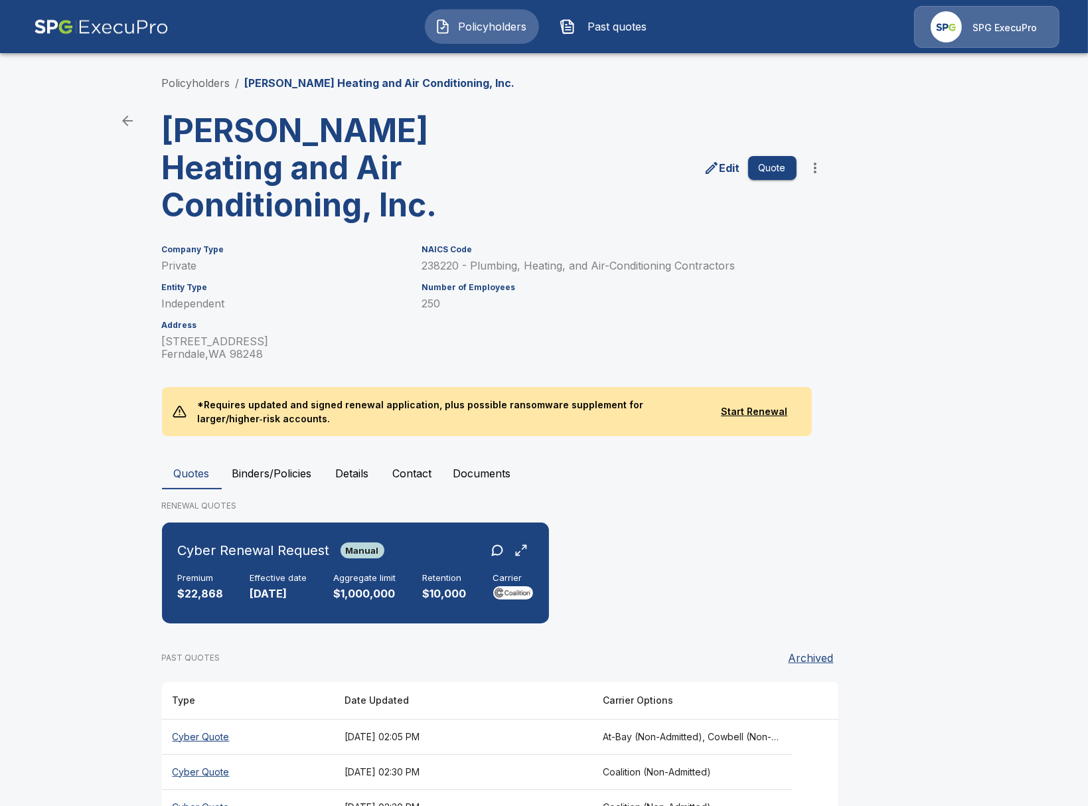
click at [291, 469] on button "Binders/Policies" at bounding box center [272, 474] width 101 height 32
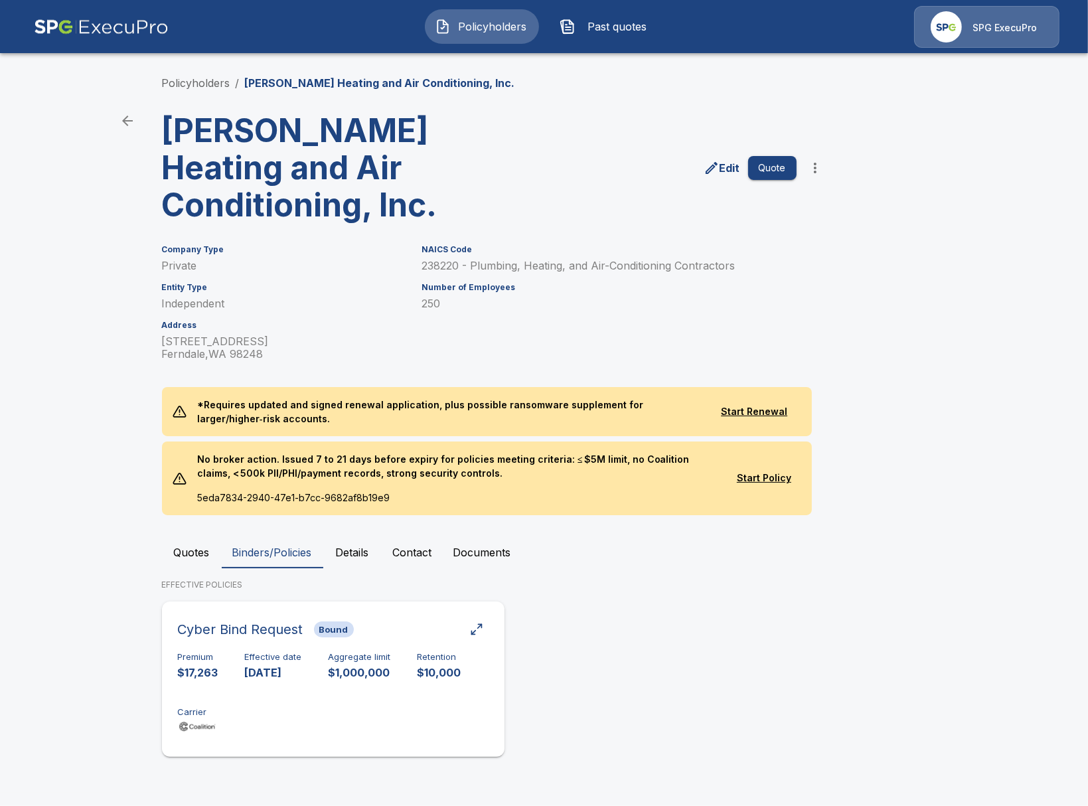
click at [441, 676] on p "$10,000" at bounding box center [440, 672] width 44 height 15
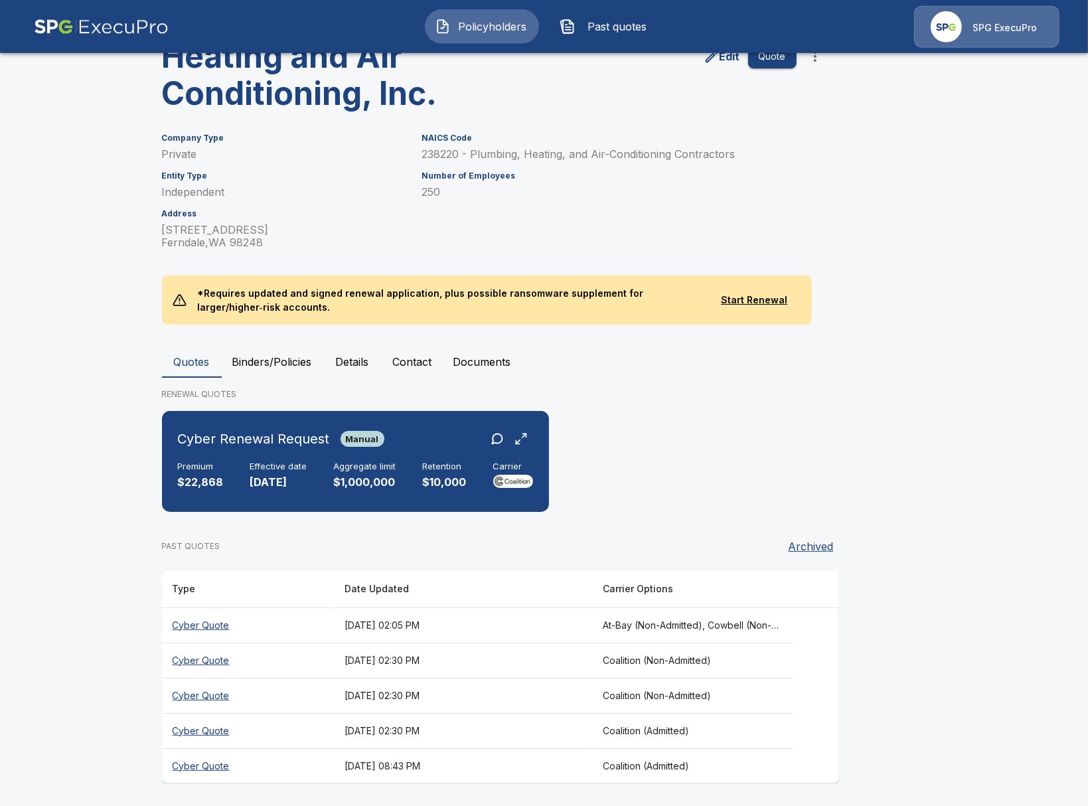
scroll to position [113, 0]
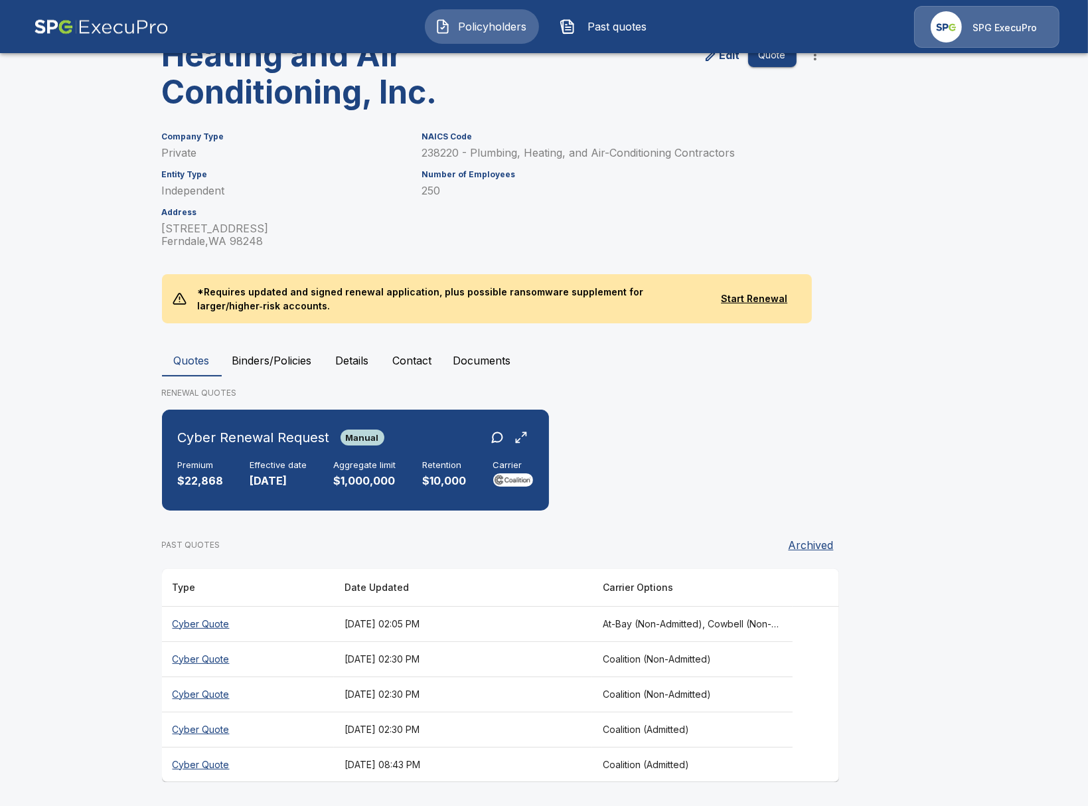
click at [569, 623] on th "[DATE] 02:05 PM" at bounding box center [463, 623] width 258 height 35
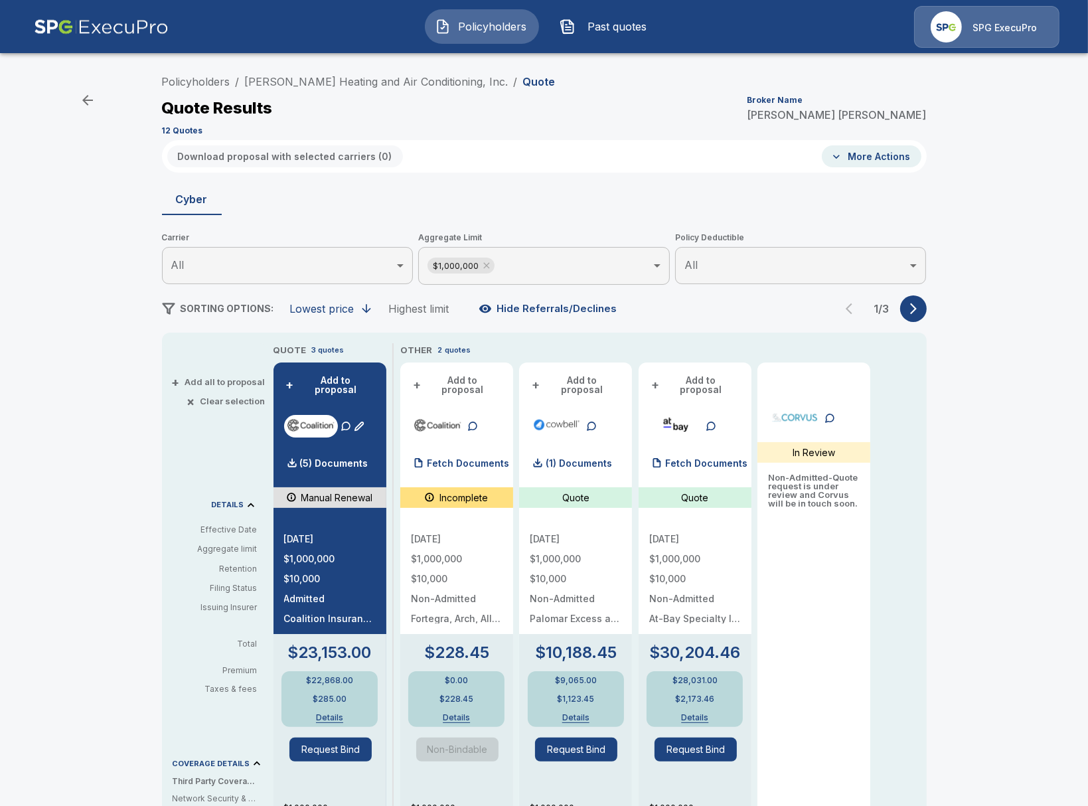
click at [266, 91] on div "Policyholders / [PERSON_NAME] Heating and Air Conditioning, Inc. / Quote Quote …" at bounding box center [544, 104] width 765 height 72
click at [276, 84] on link "[PERSON_NAME] Heating and Air Conditioning, Inc." at bounding box center [377, 81] width 264 height 13
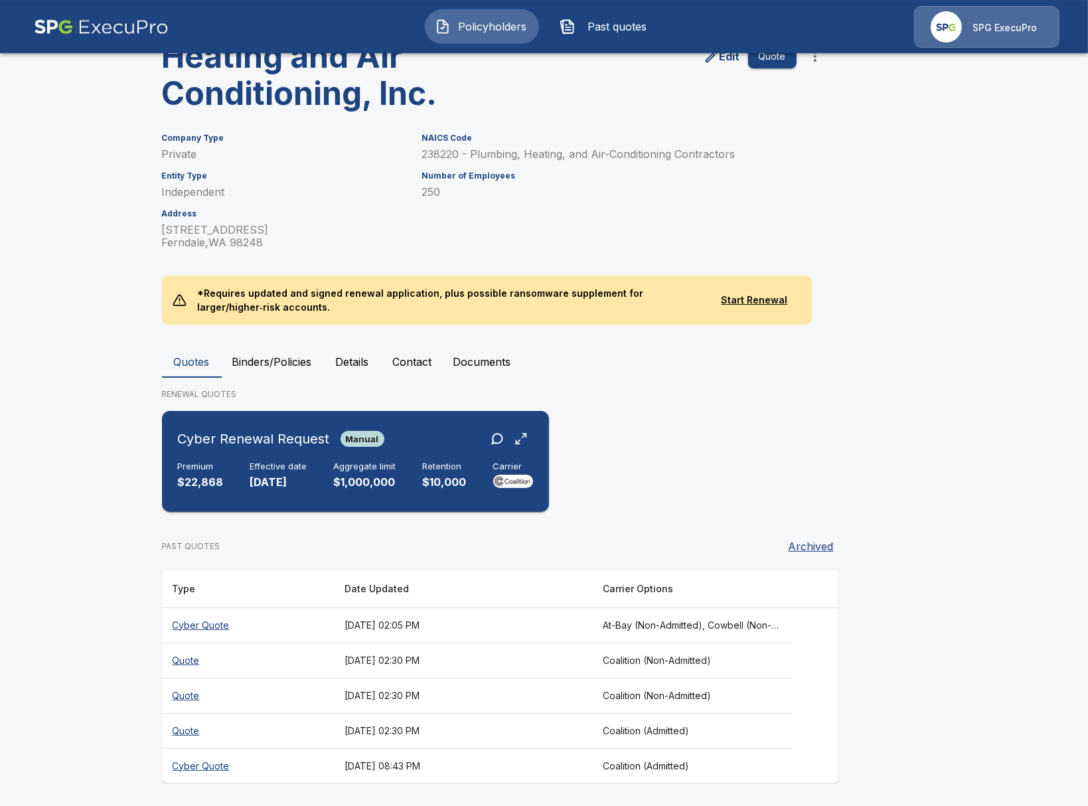
scroll to position [113, 0]
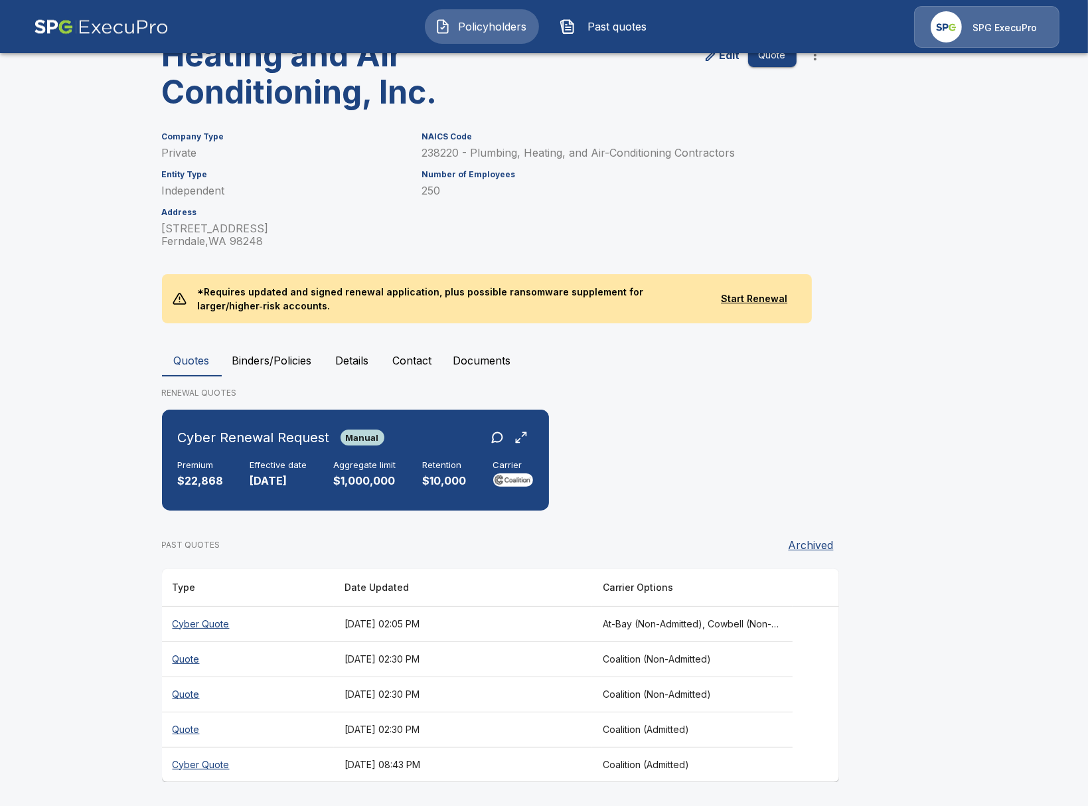
click at [525, 632] on th "[DATE] 02:05 PM" at bounding box center [463, 623] width 258 height 35
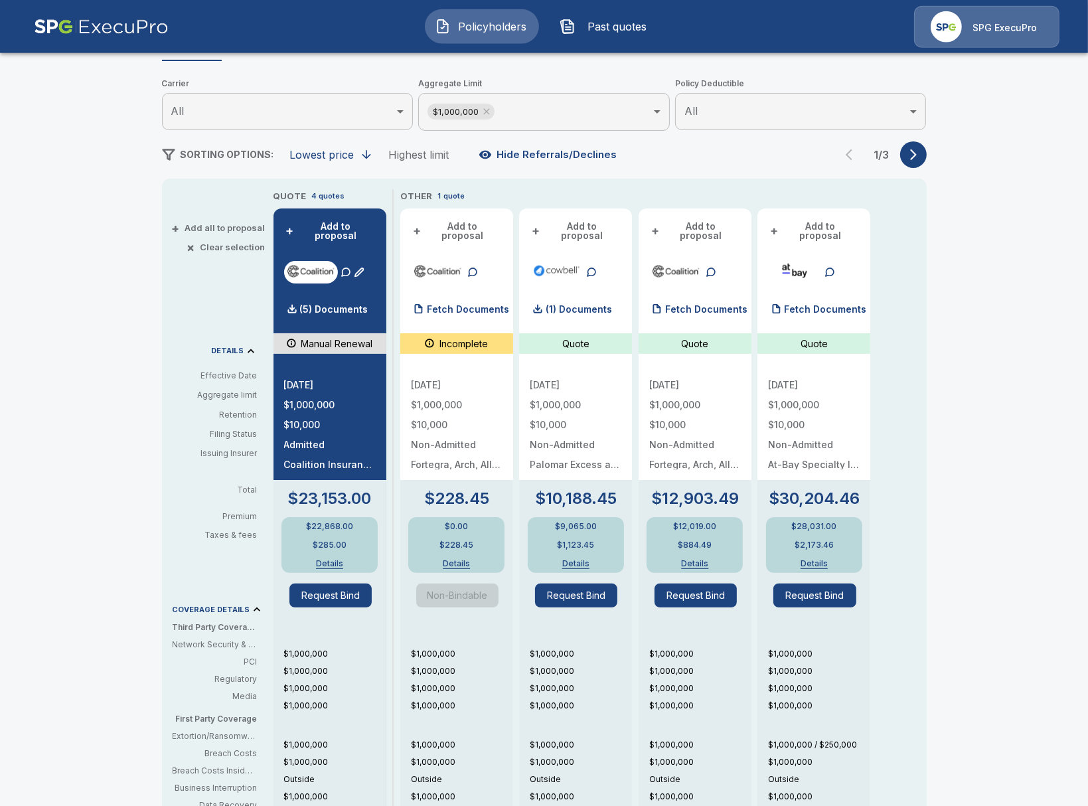
scroll to position [153, 0]
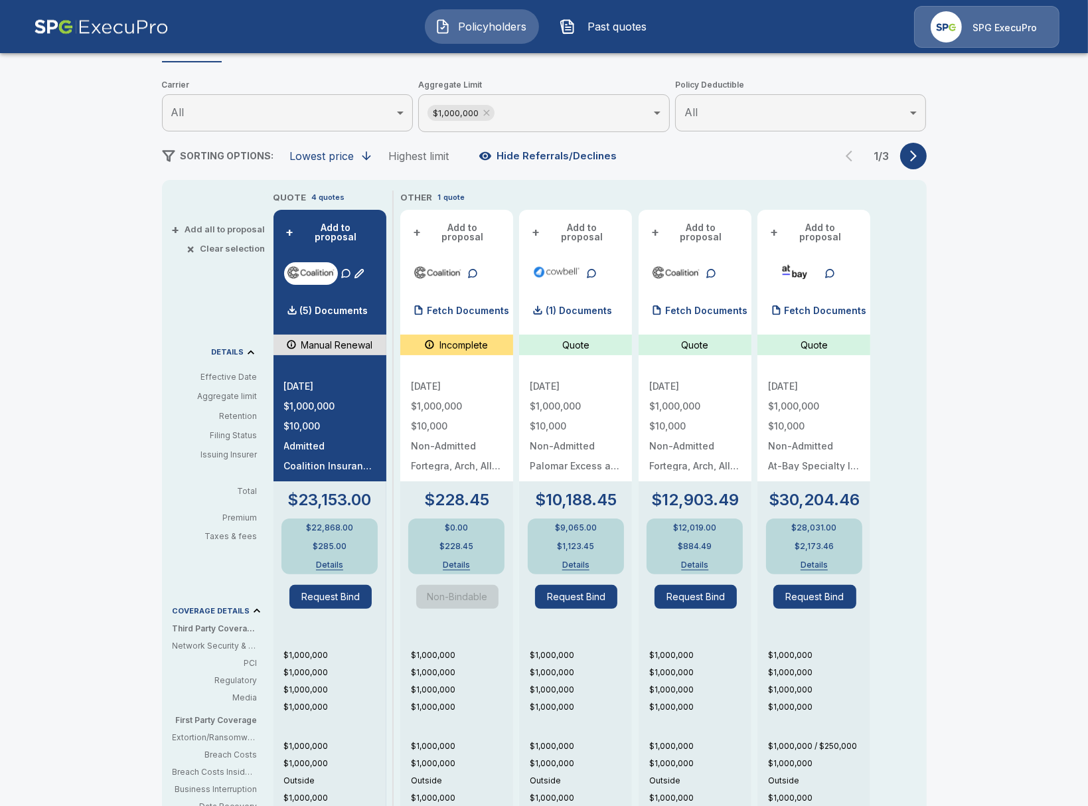
click at [114, 189] on div "Policyholders / [PERSON_NAME] Heating and Air Conditioning, Inc. / Quote Quote …" at bounding box center [544, 517] width 1088 height 1215
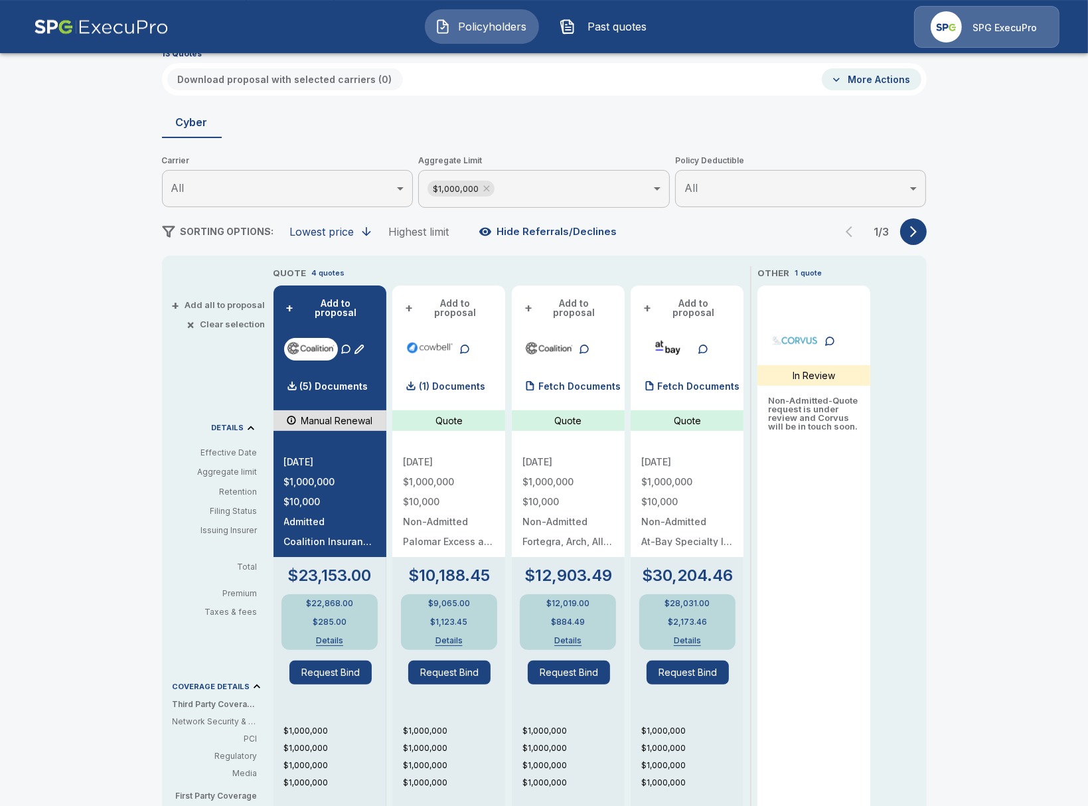
scroll to position [76, 0]
click at [912, 241] on button "button" at bounding box center [913, 232] width 27 height 27
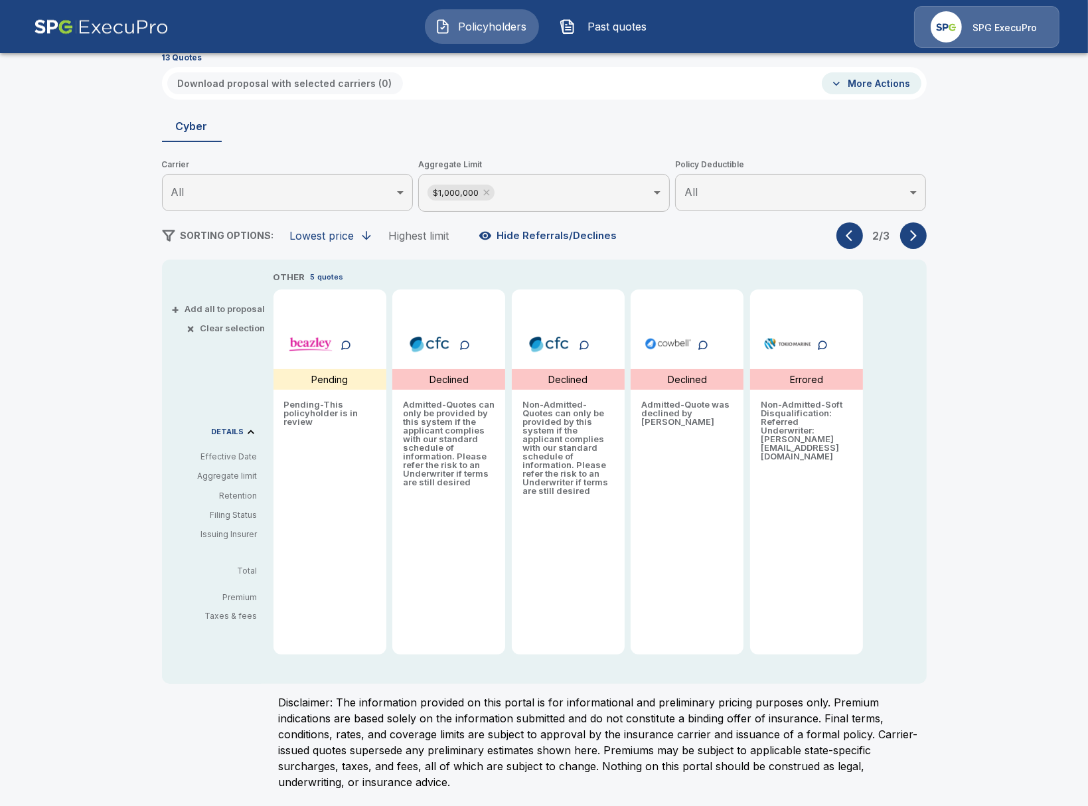
scroll to position [72, 0]
click at [911, 241] on icon "button" at bounding box center [913, 236] width 7 height 11
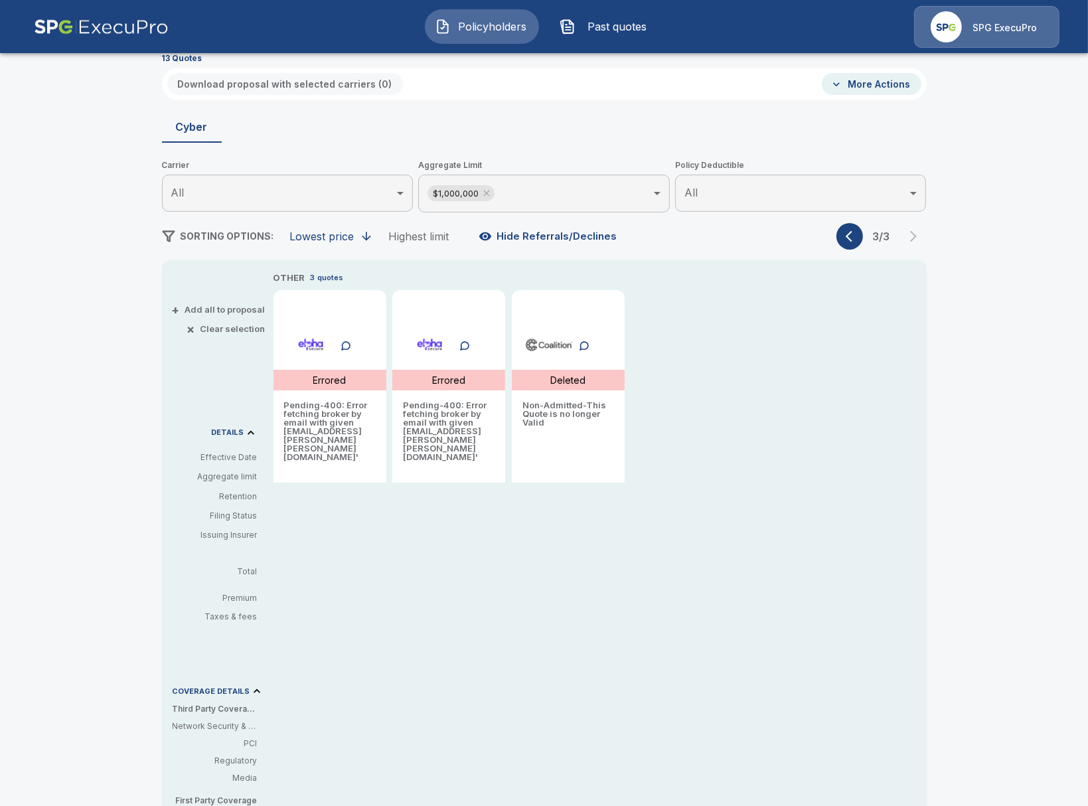
click at [856, 236] on icon "button" at bounding box center [852, 236] width 13 height 13
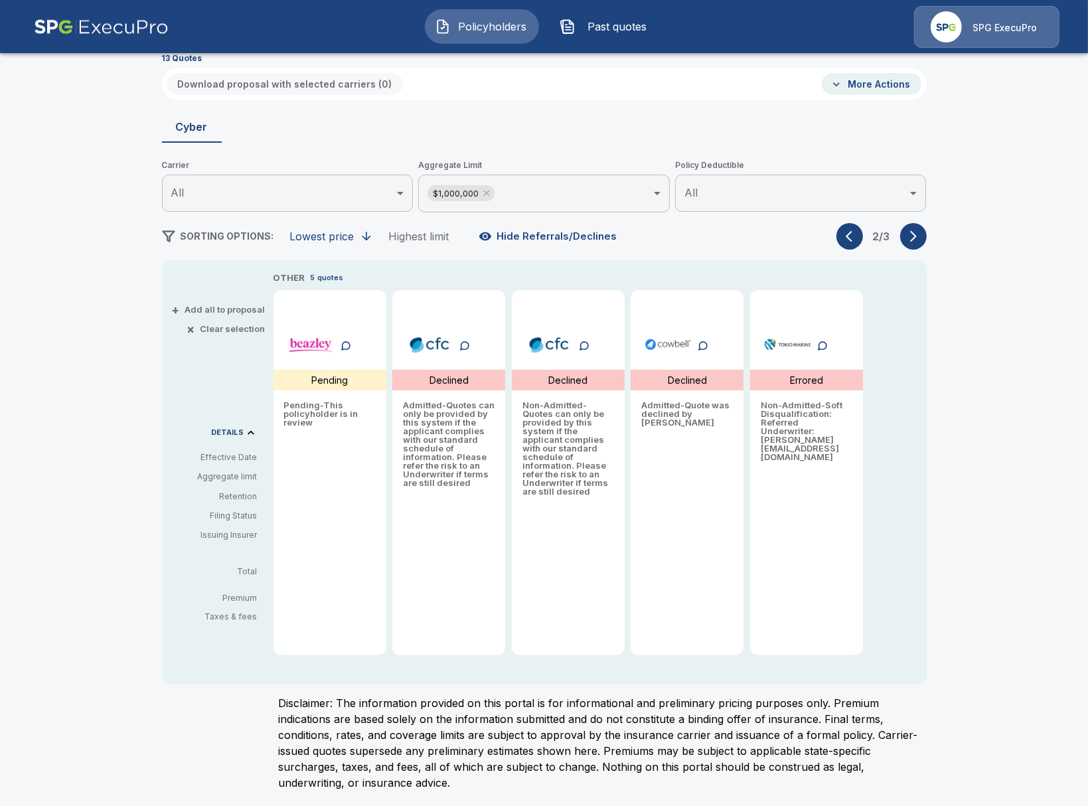
click at [856, 236] on icon "button" at bounding box center [852, 236] width 13 height 13
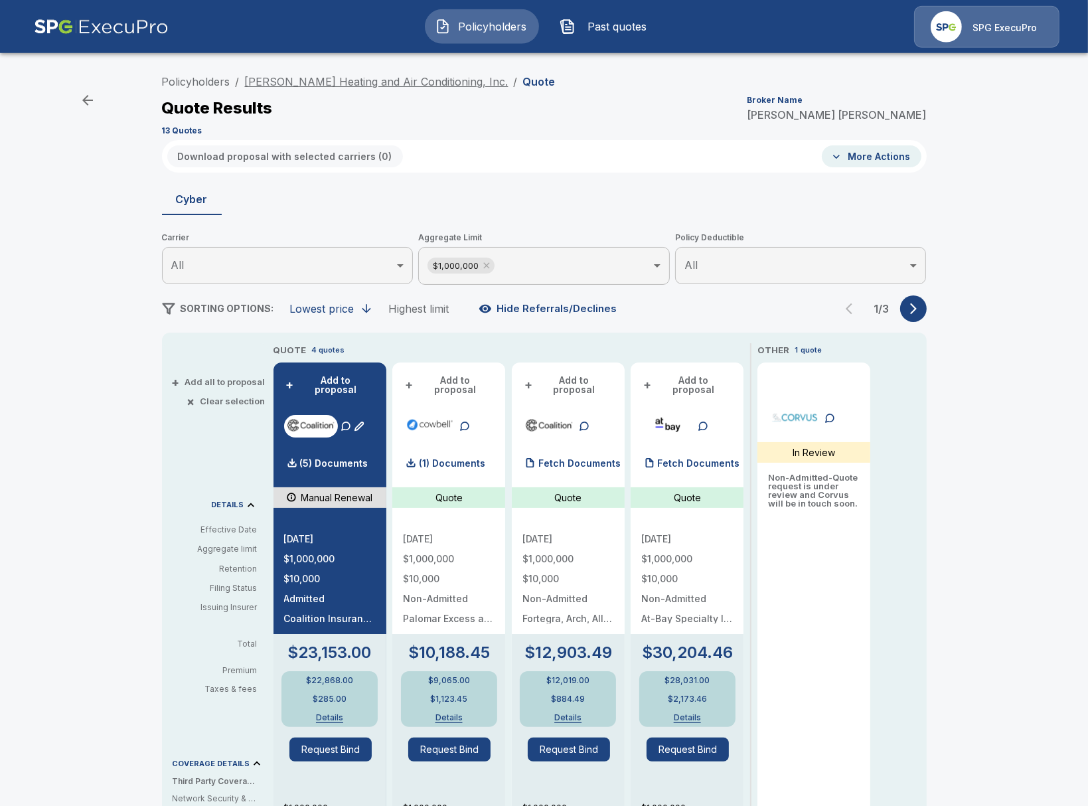
scroll to position [0, 0]
click at [283, 85] on link "[PERSON_NAME] Heating and Air Conditioning, Inc." at bounding box center [377, 81] width 264 height 13
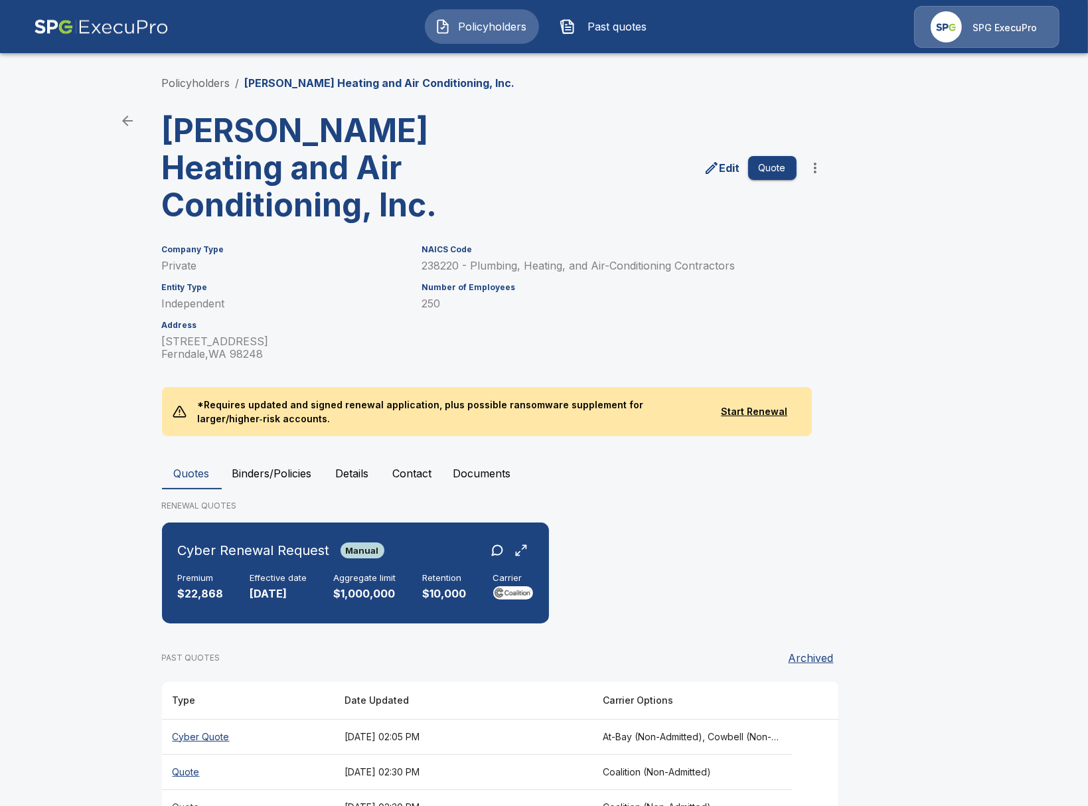
click at [90, 650] on main "Policyholders / [PERSON_NAME] Heating and Air Conditioning, Inc. [PERSON_NAME] …" at bounding box center [544, 460] width 1088 height 920
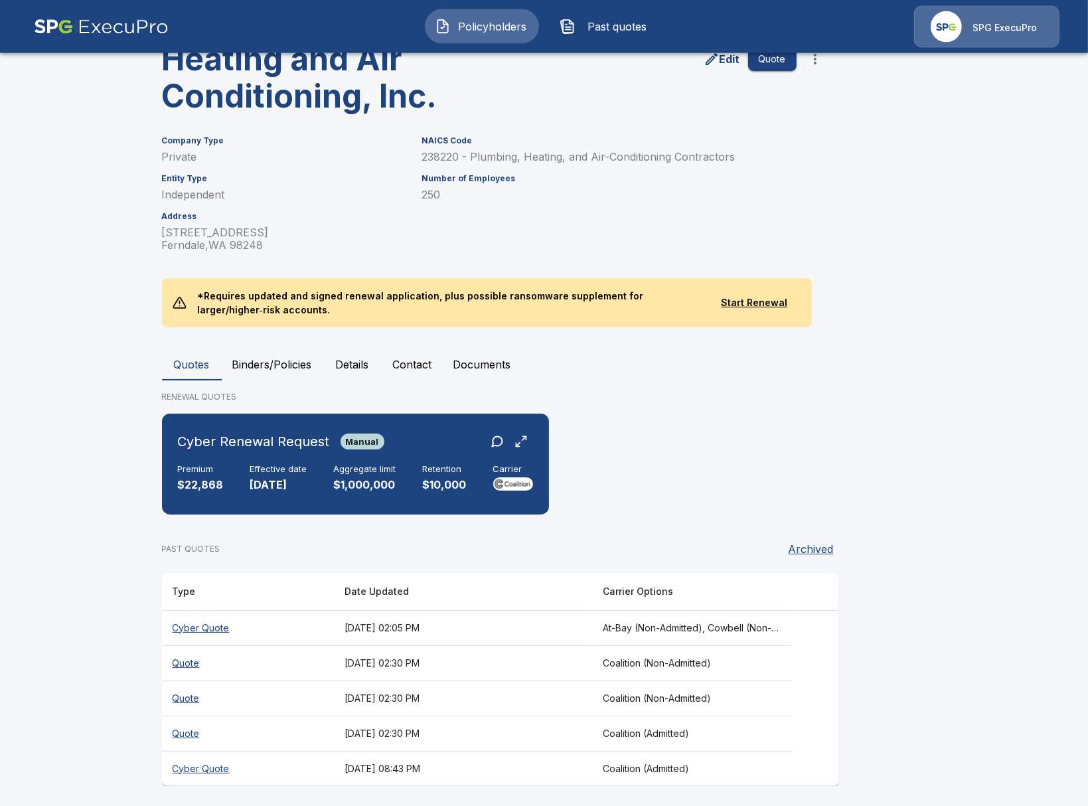
scroll to position [113, 0]
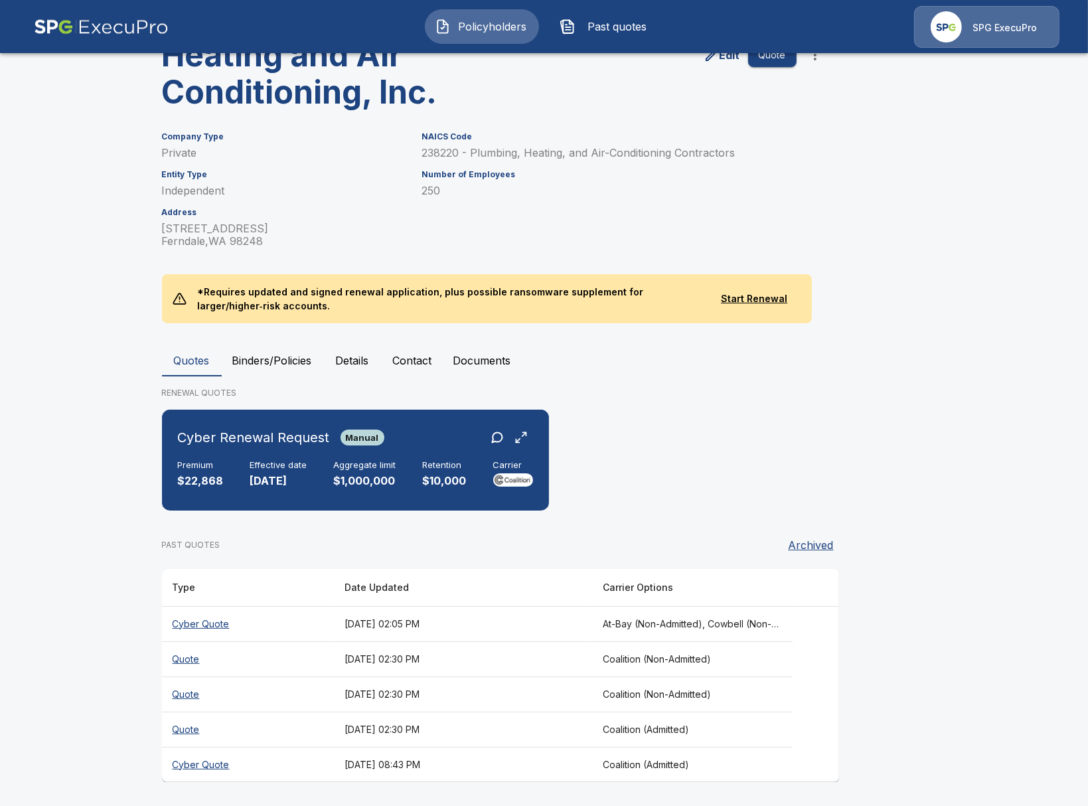
click at [141, 735] on main "Policyholders / Barron Heating and Air Conditioning, Inc. Barron Heating and Ai…" at bounding box center [544, 347] width 1088 height 920
click at [272, 738] on th "Quote" at bounding box center [248, 729] width 172 height 35
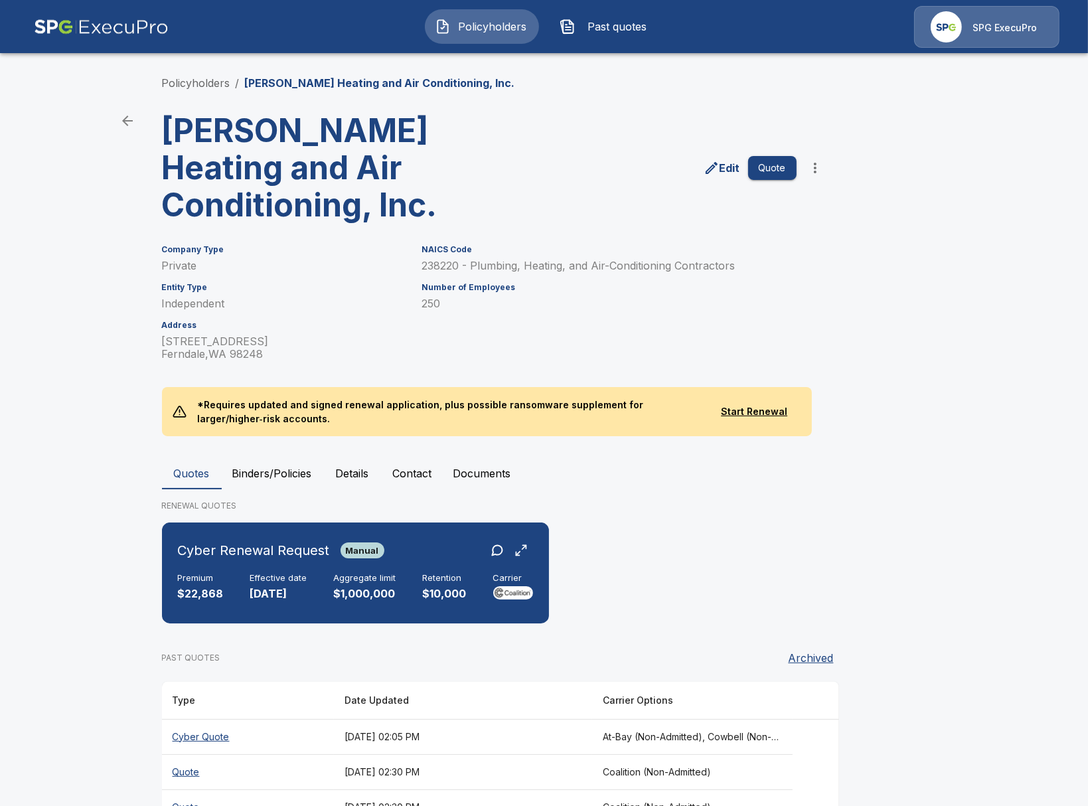
click at [118, 270] on main "Policyholders / Barron Heating and Air Conditioning, Inc. Barron Heating and Ai…" at bounding box center [544, 460] width 1088 height 920
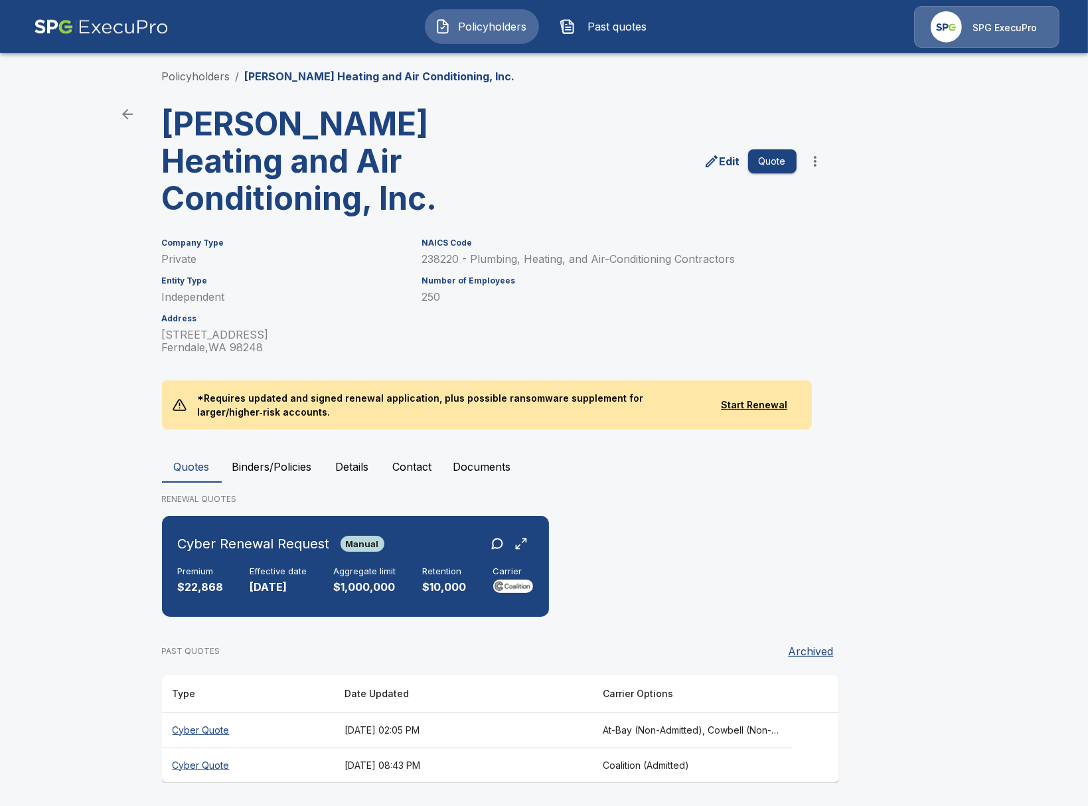
scroll to position [8, 0]
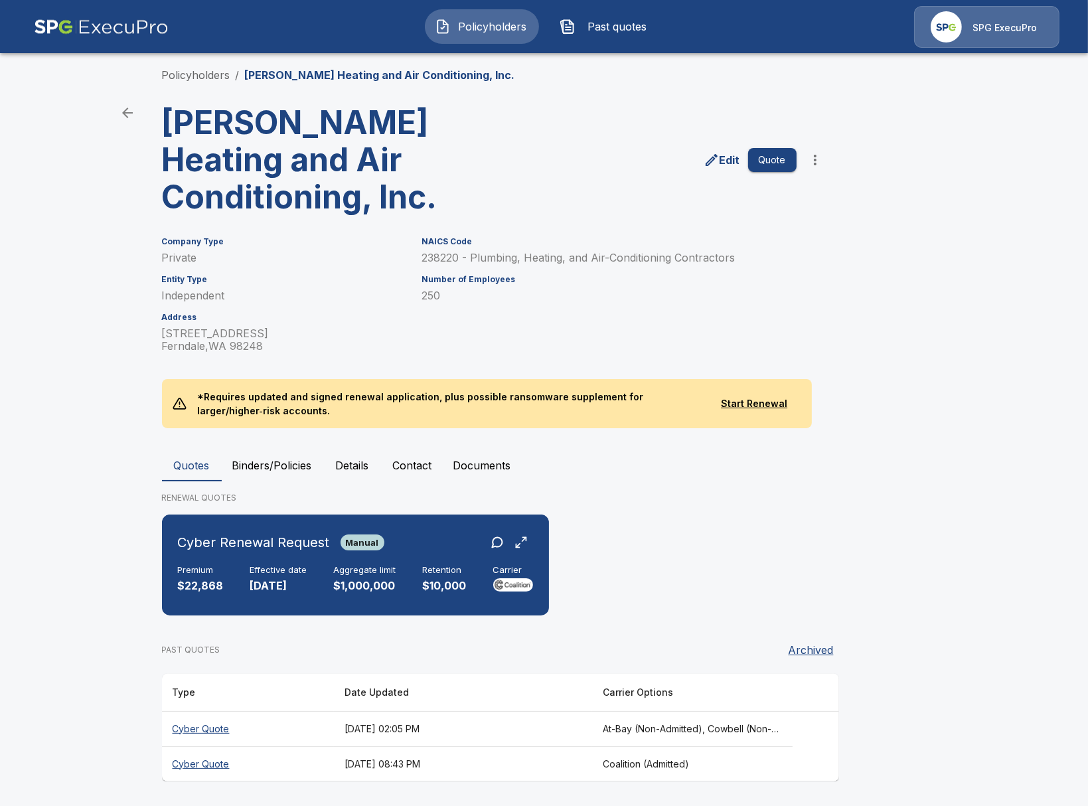
click at [630, 731] on th "At-Bay (Non-Admitted), Cowbell (Non-Admitted), Cowbell (Admitted), Corvus Cyber…" at bounding box center [692, 728] width 201 height 35
